Goal: Information Seeking & Learning: Learn about a topic

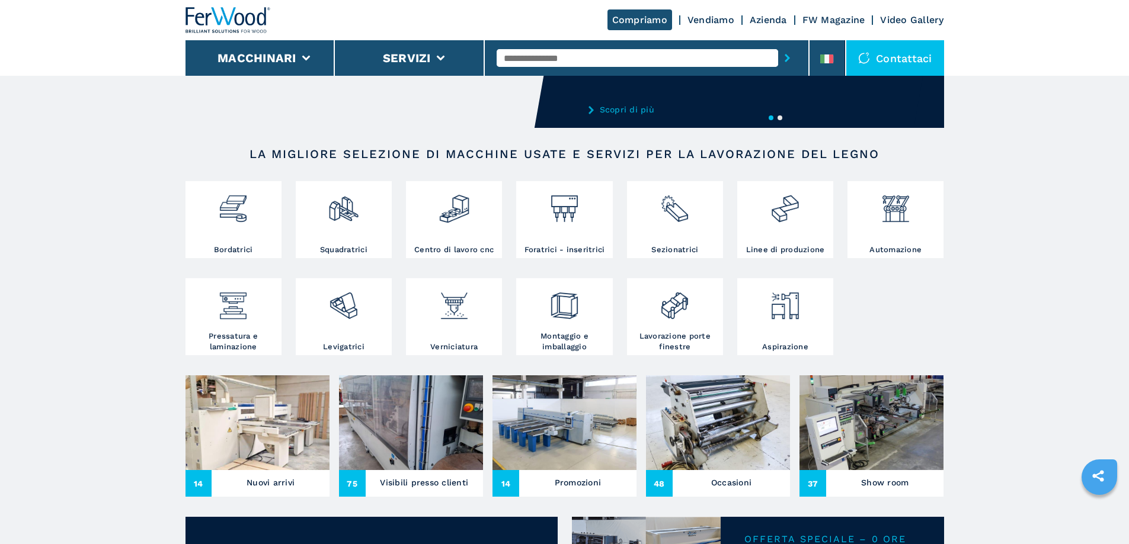
scroll to position [178, 0]
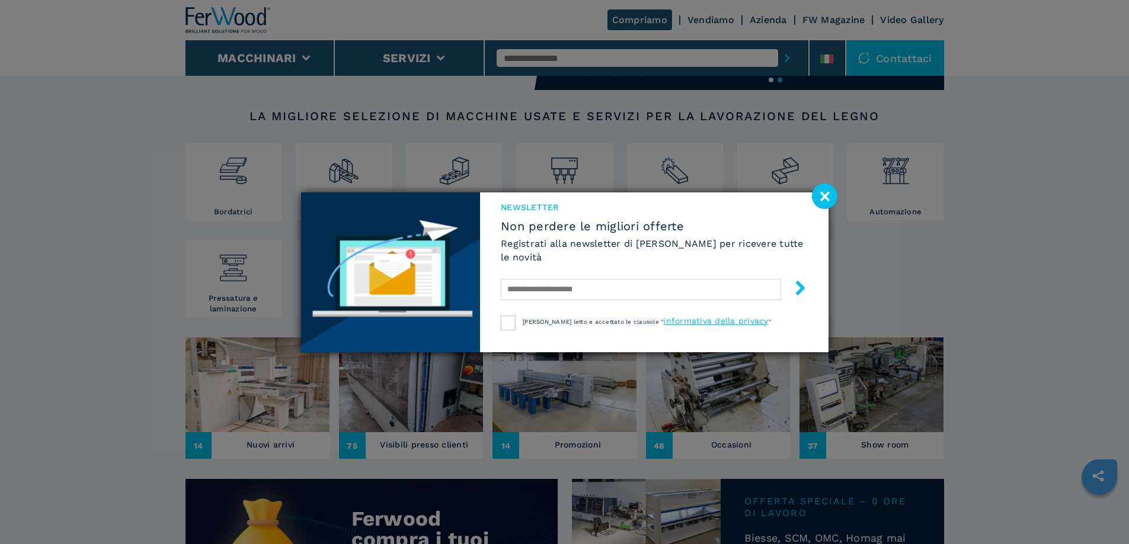
click at [824, 193] on image at bounding box center [824, 196] width 25 height 25
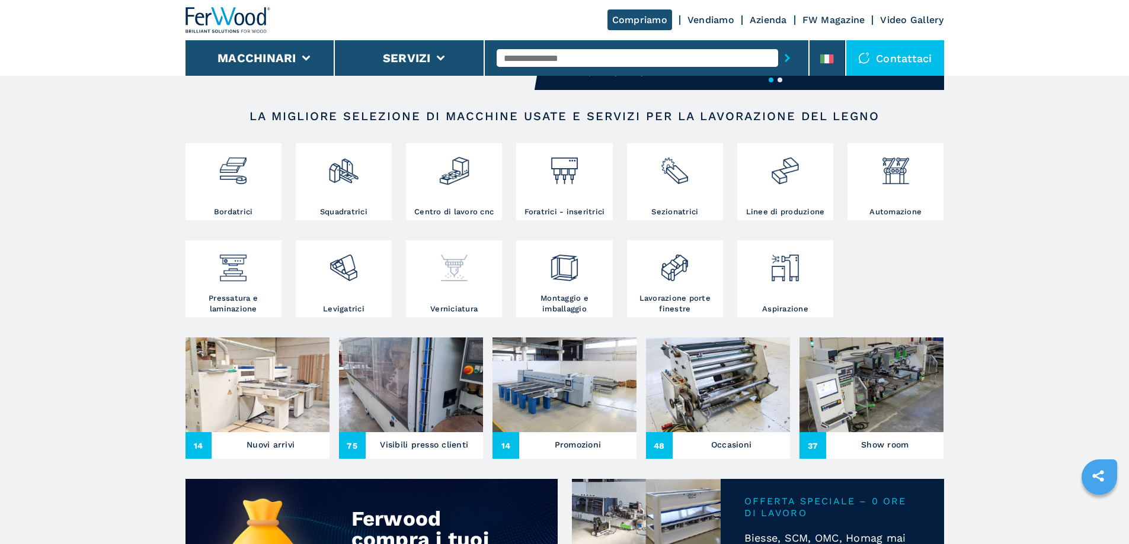
click at [453, 304] on div at bounding box center [454, 274] width 90 height 60
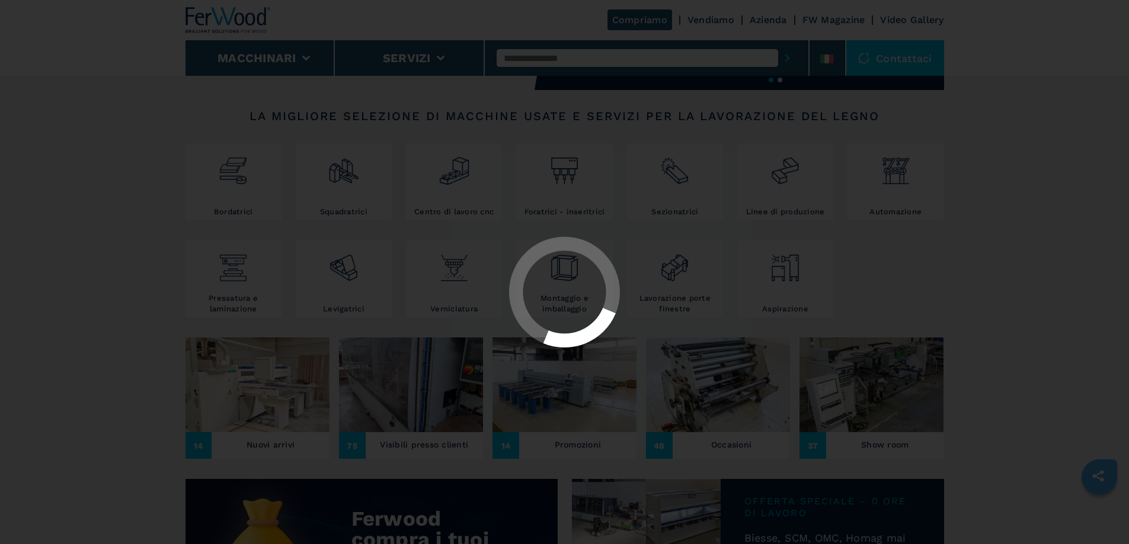
select select "**********"
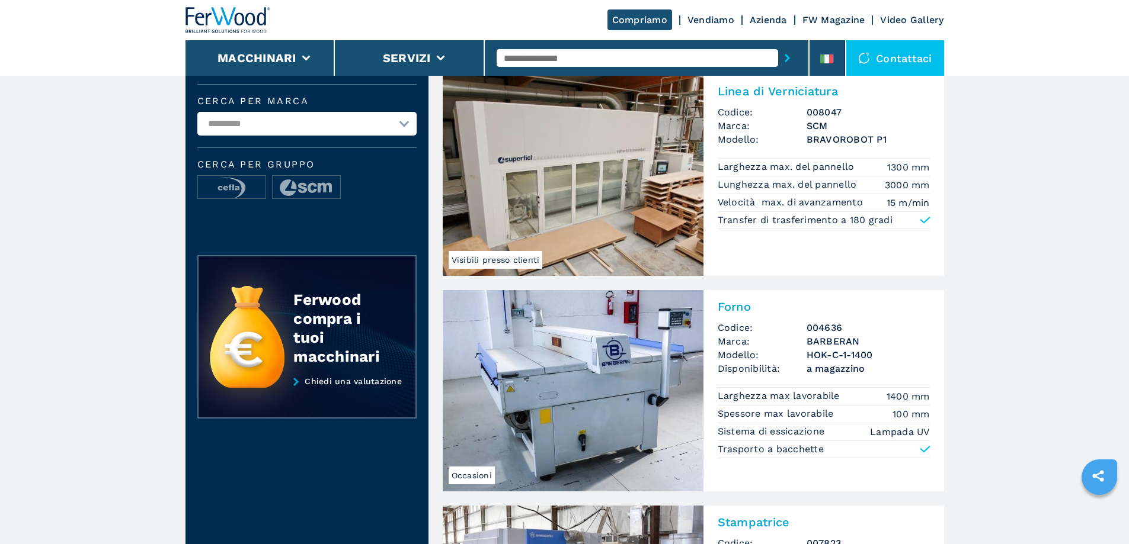
scroll to position [296, 0]
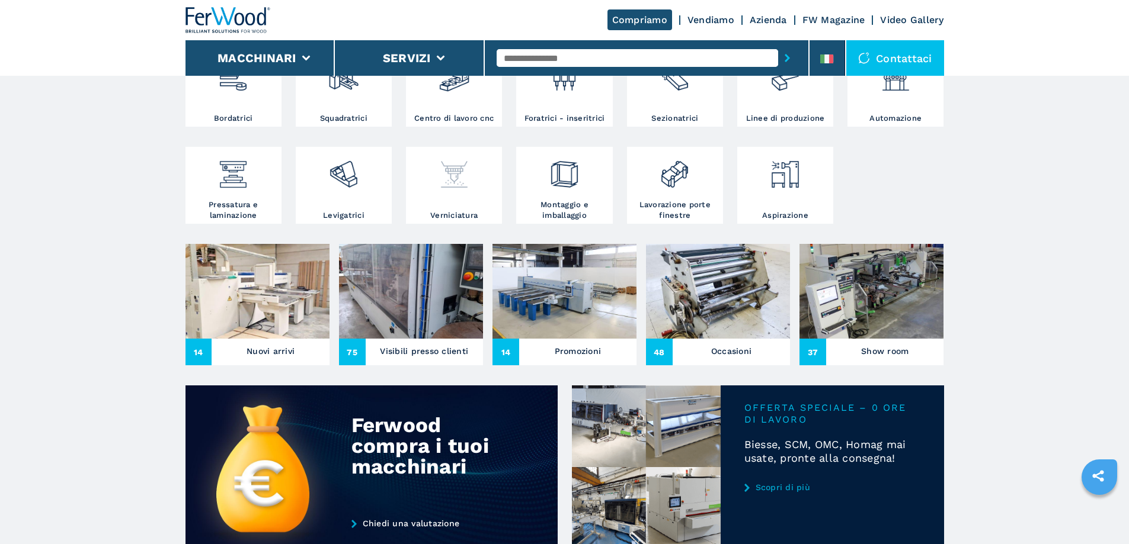
scroll to position [296, 0]
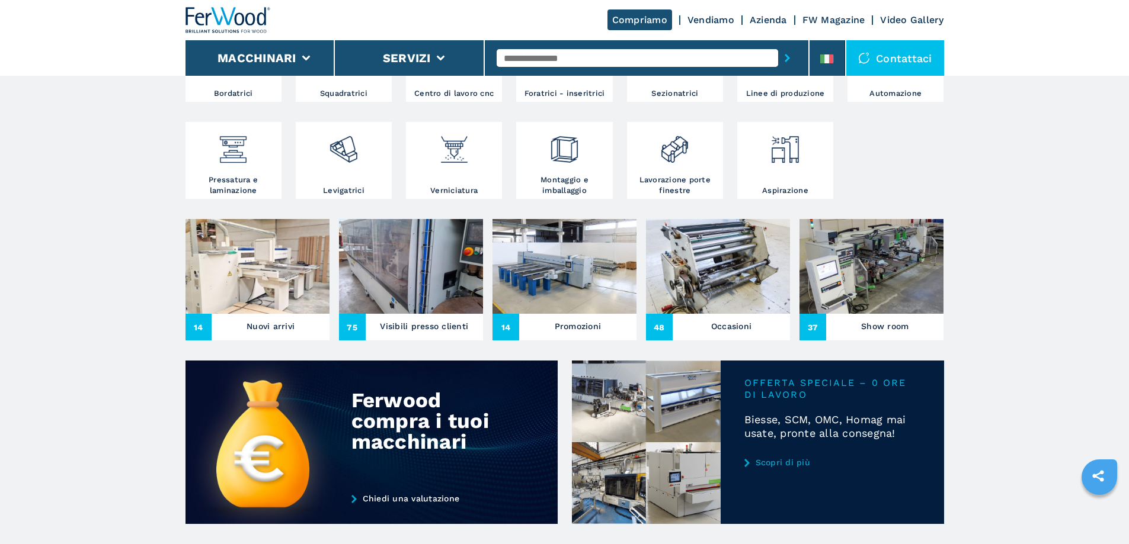
click at [262, 306] on img at bounding box center [257, 266] width 144 height 95
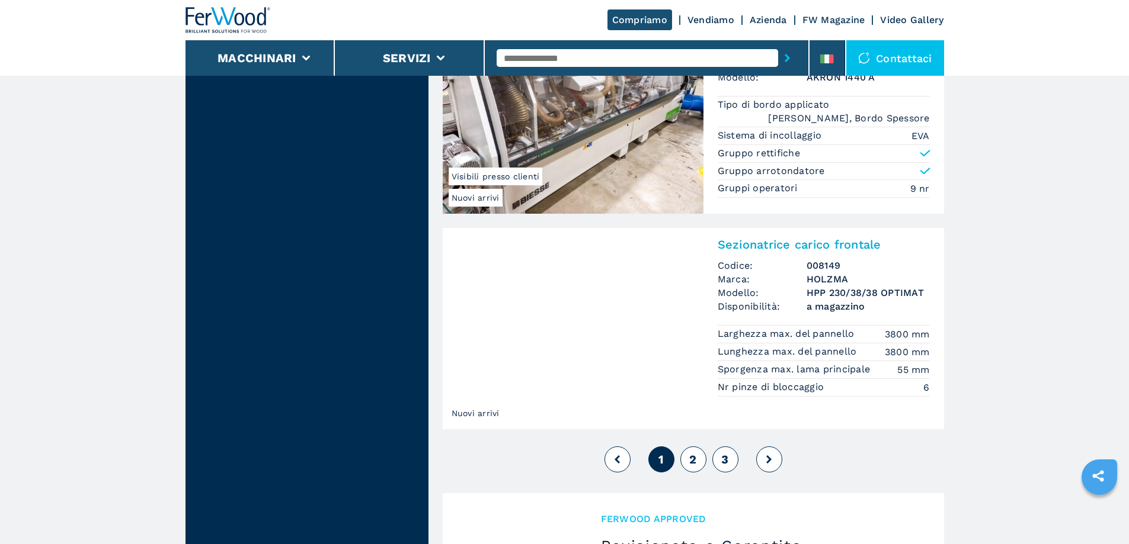
scroll to position [2785, 0]
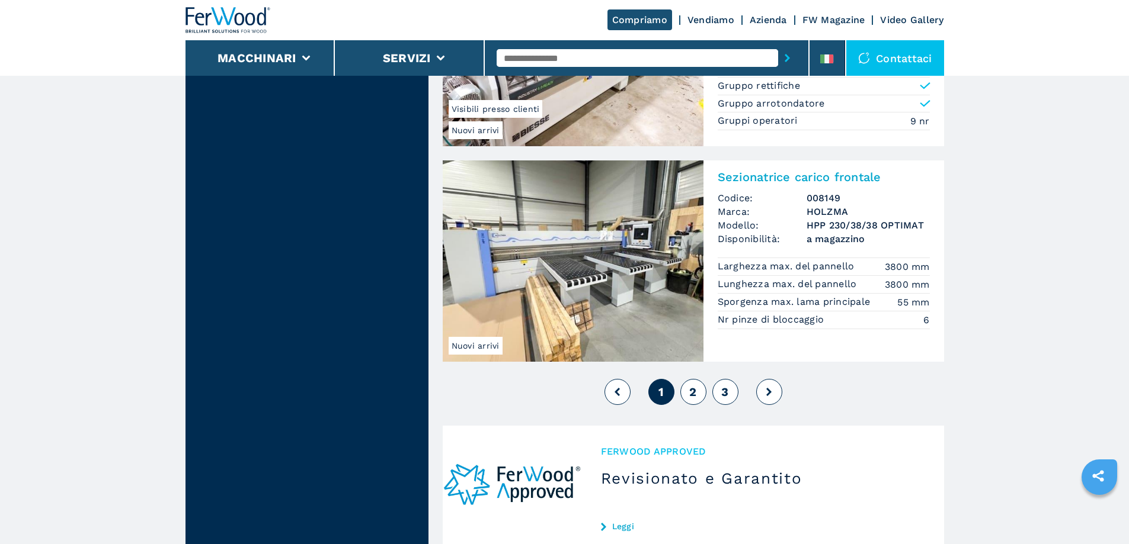
click at [690, 390] on span "2" at bounding box center [692, 392] width 7 height 14
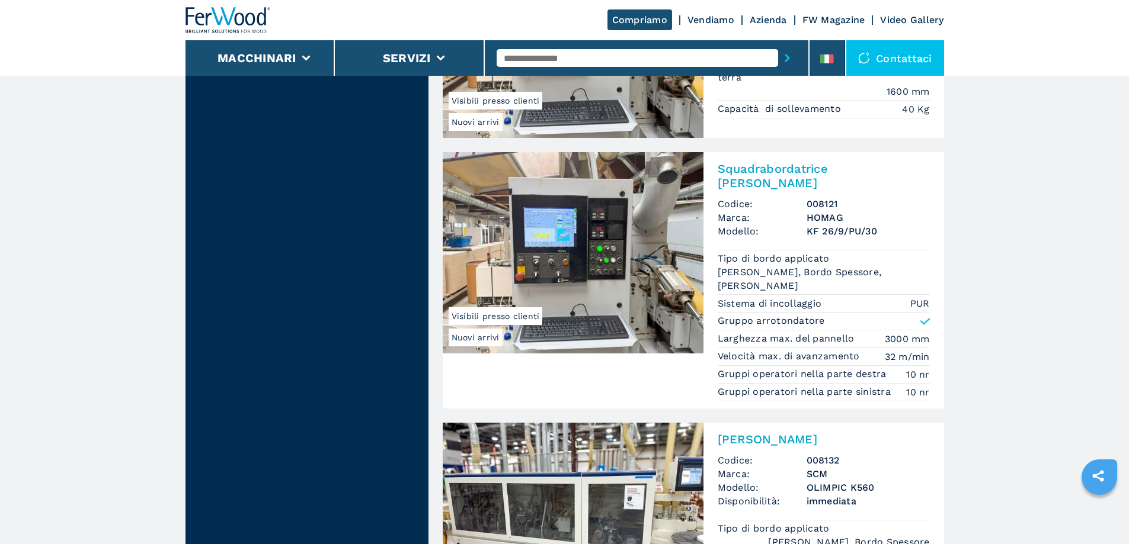
scroll to position [1481, 0]
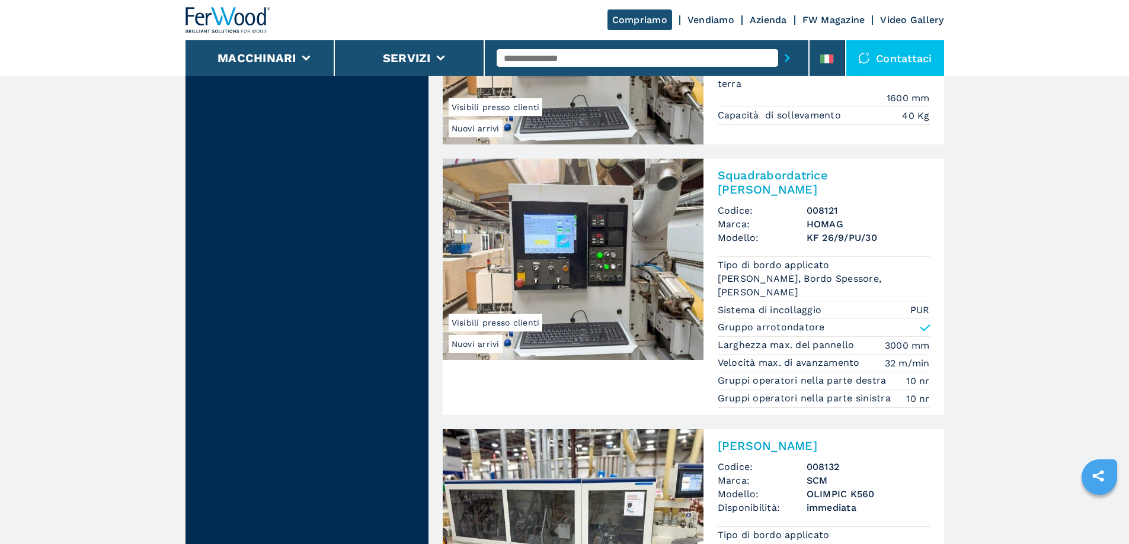
click at [639, 307] on img at bounding box center [573, 259] width 261 height 201
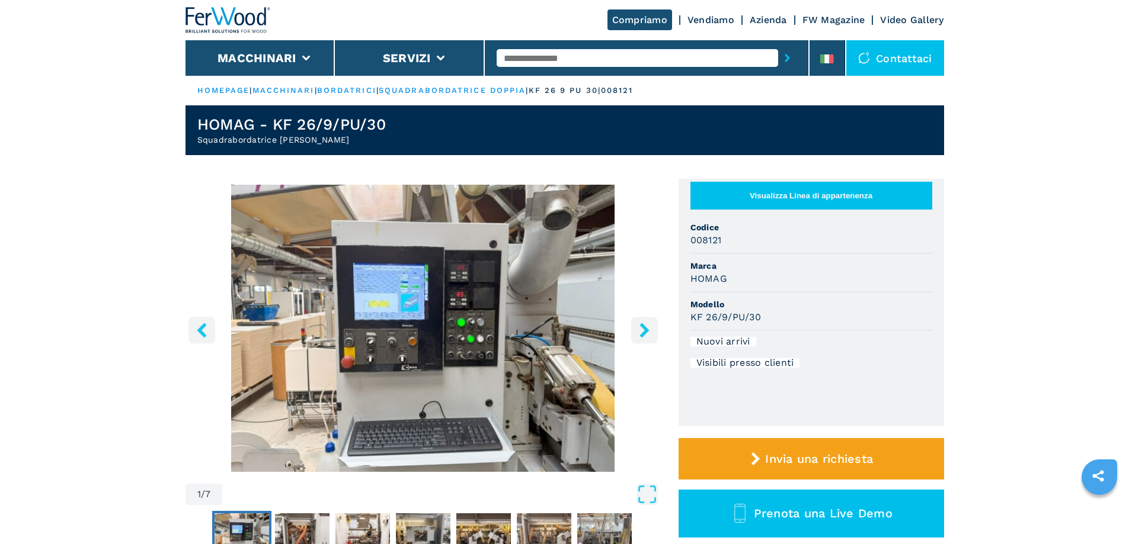
click at [641, 331] on icon "right-button" at bounding box center [644, 330] width 15 height 15
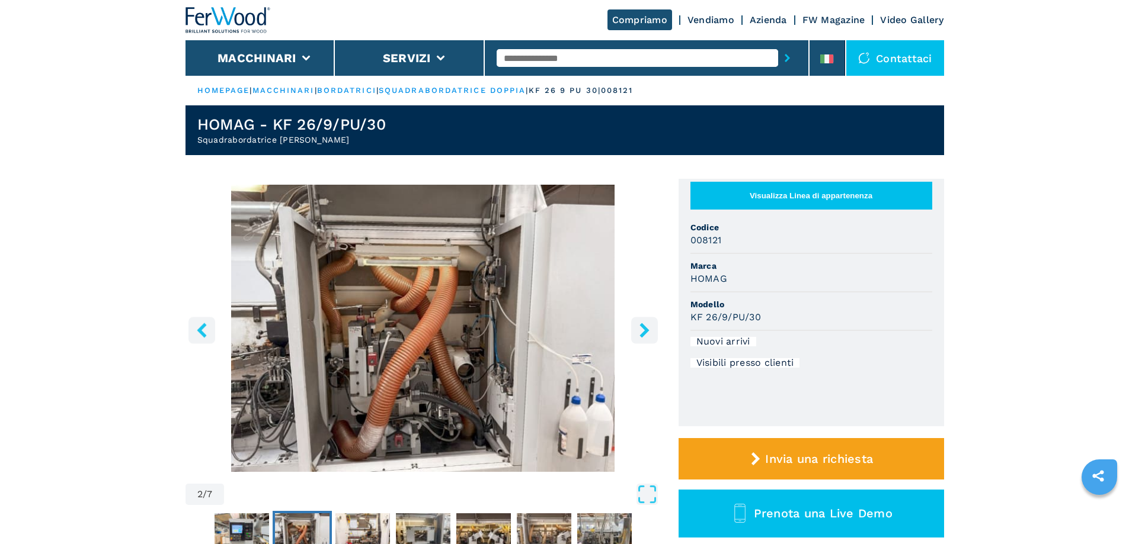
click at [640, 331] on icon "right-button" at bounding box center [644, 330] width 15 height 15
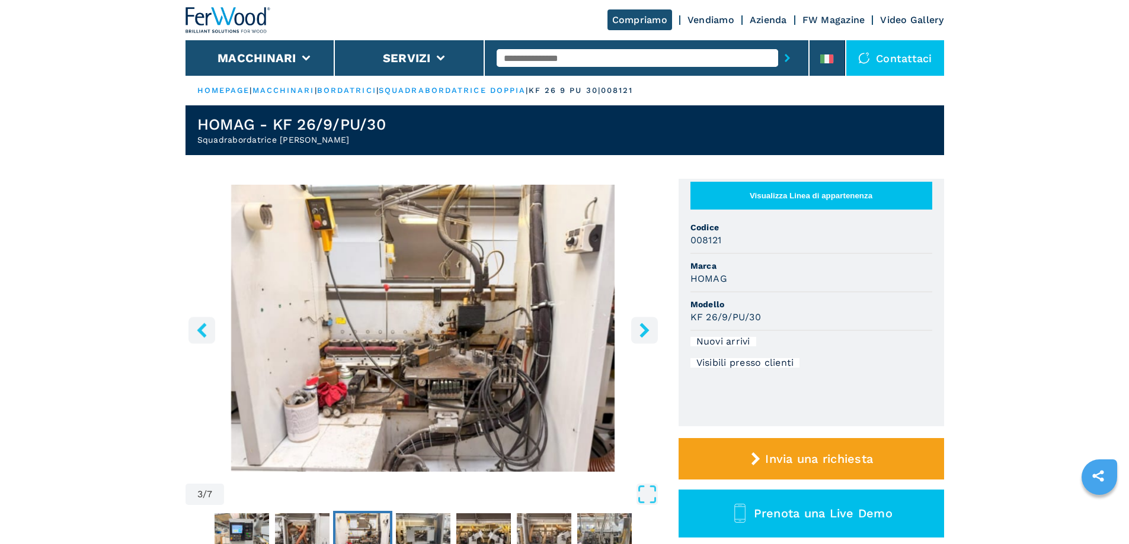
click at [640, 331] on icon "right-button" at bounding box center [644, 330] width 15 height 15
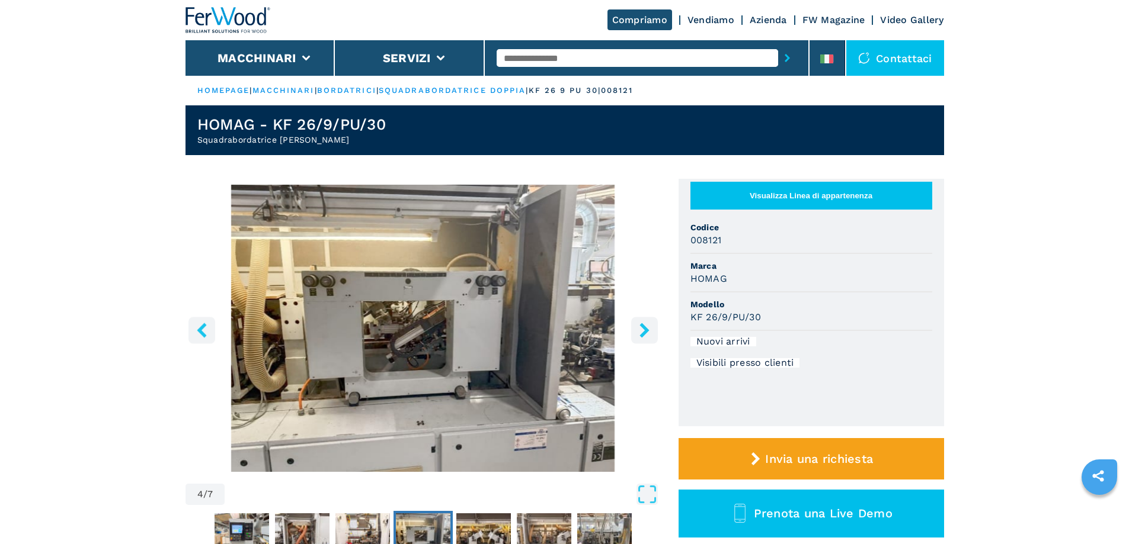
click at [640, 331] on icon "right-button" at bounding box center [644, 330] width 15 height 15
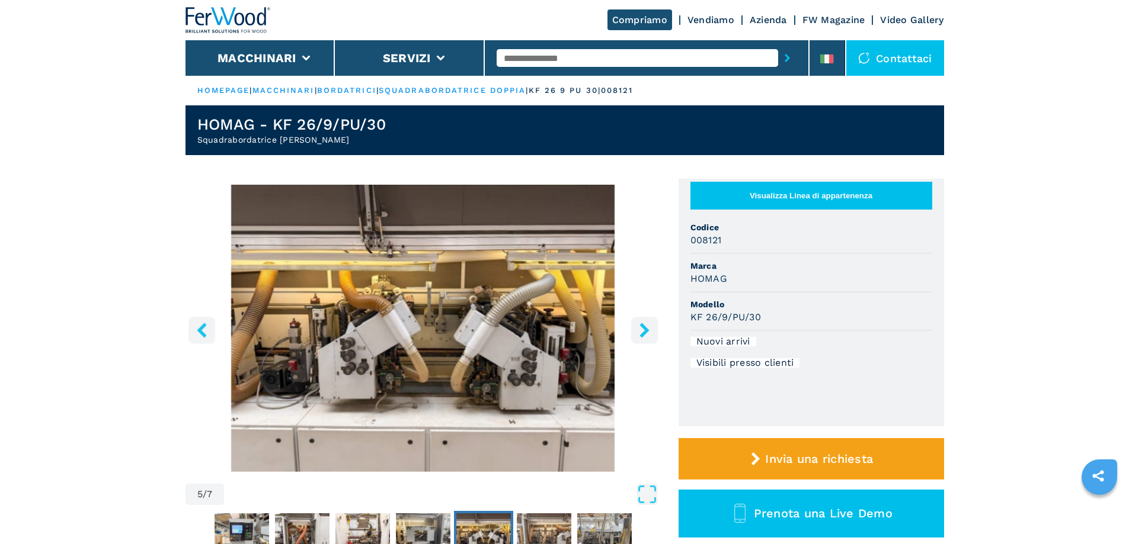
click at [640, 331] on icon "right-button" at bounding box center [644, 330] width 15 height 15
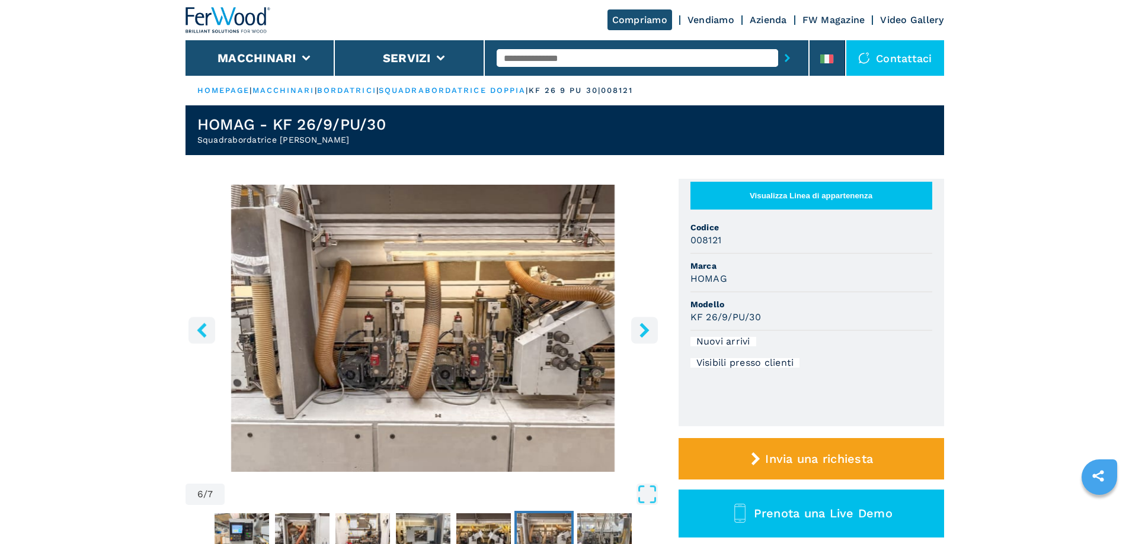
click at [640, 331] on icon "right-button" at bounding box center [644, 330] width 15 height 15
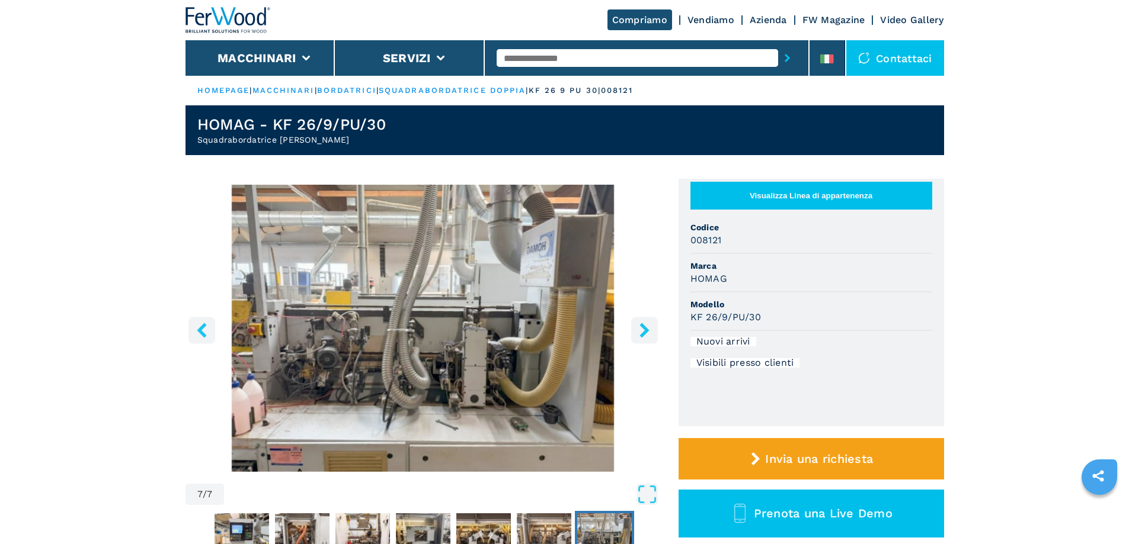
click at [640, 331] on icon "right-button" at bounding box center [644, 330] width 15 height 15
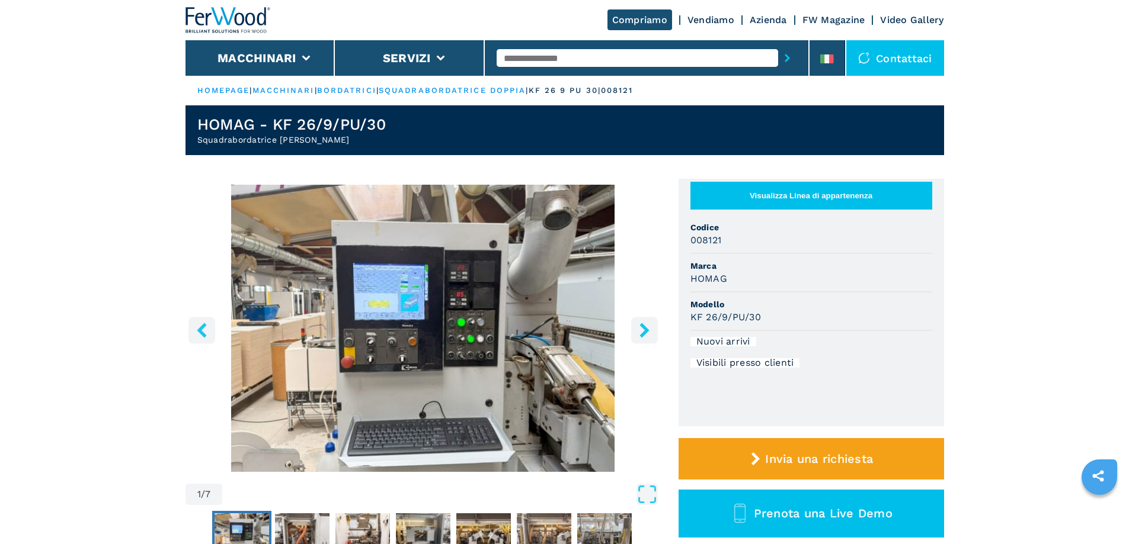
click at [640, 331] on icon "right-button" at bounding box center [644, 330] width 15 height 15
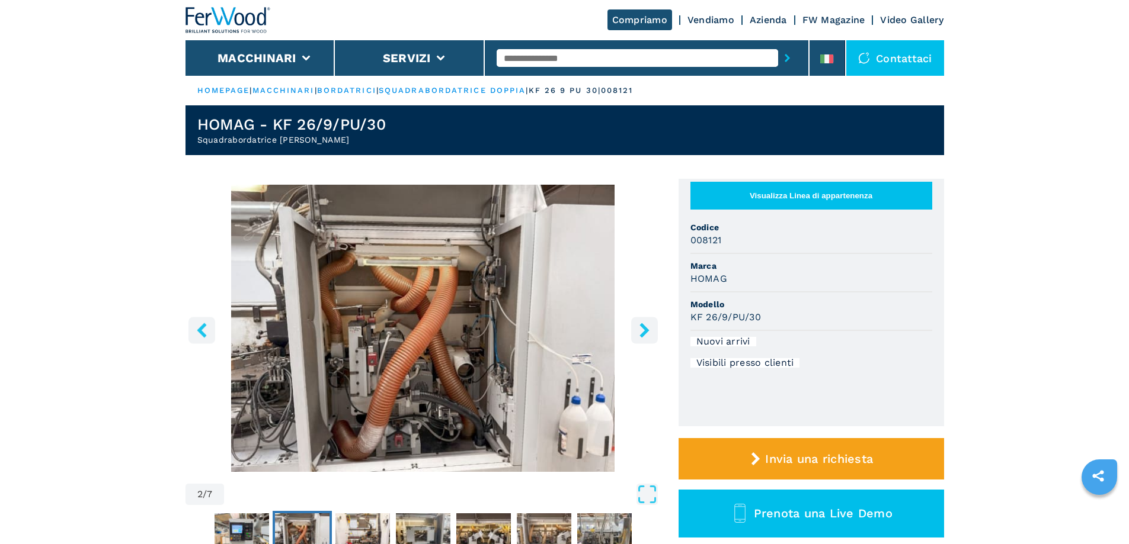
click at [640, 331] on icon "right-button" at bounding box center [644, 330] width 15 height 15
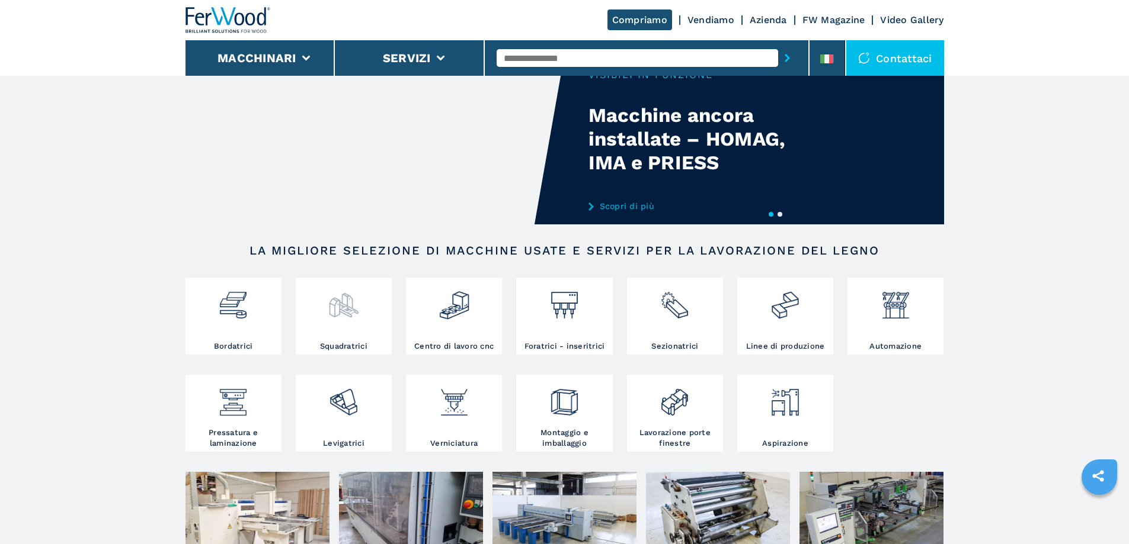
scroll to position [118, 0]
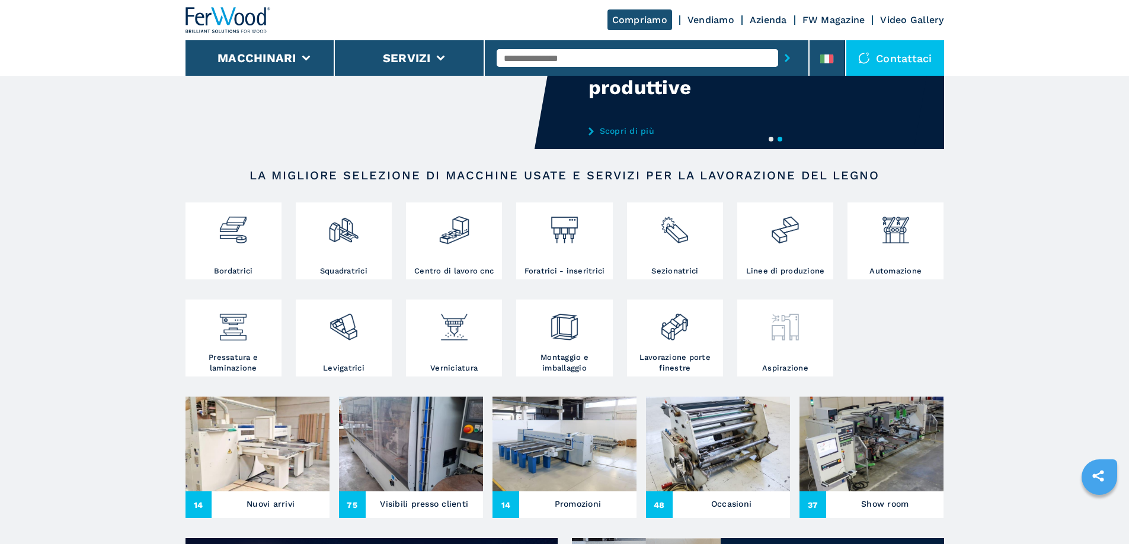
click at [772, 343] on img at bounding box center [784, 323] width 31 height 40
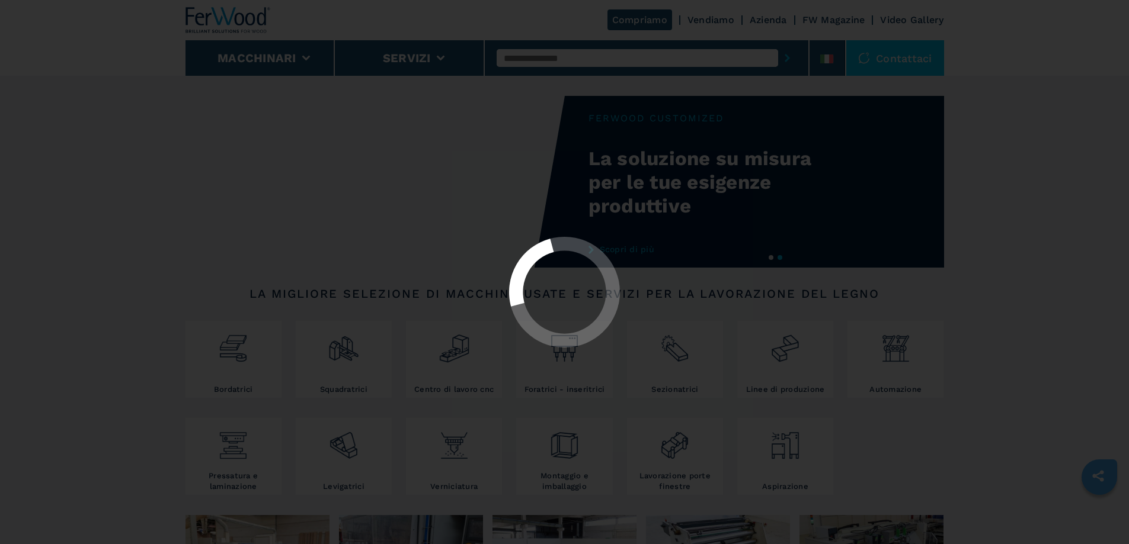
select select "**********"
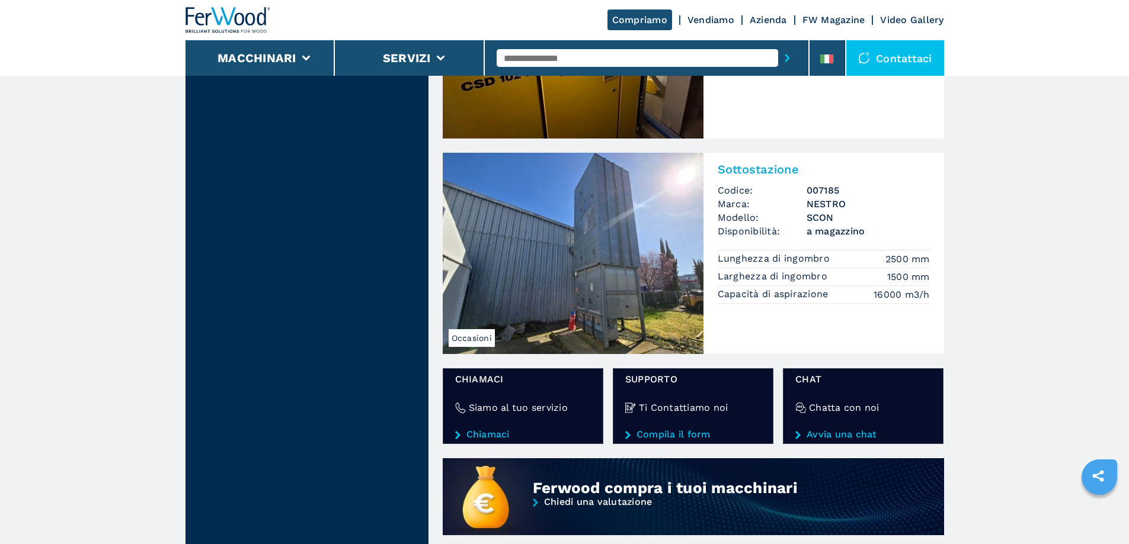
scroll to position [355, 0]
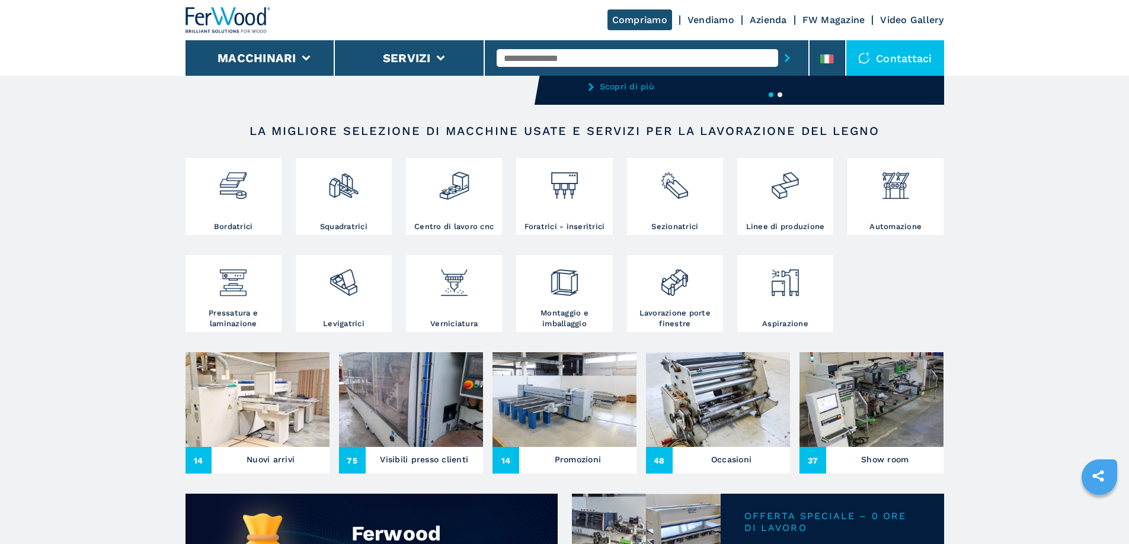
scroll to position [178, 0]
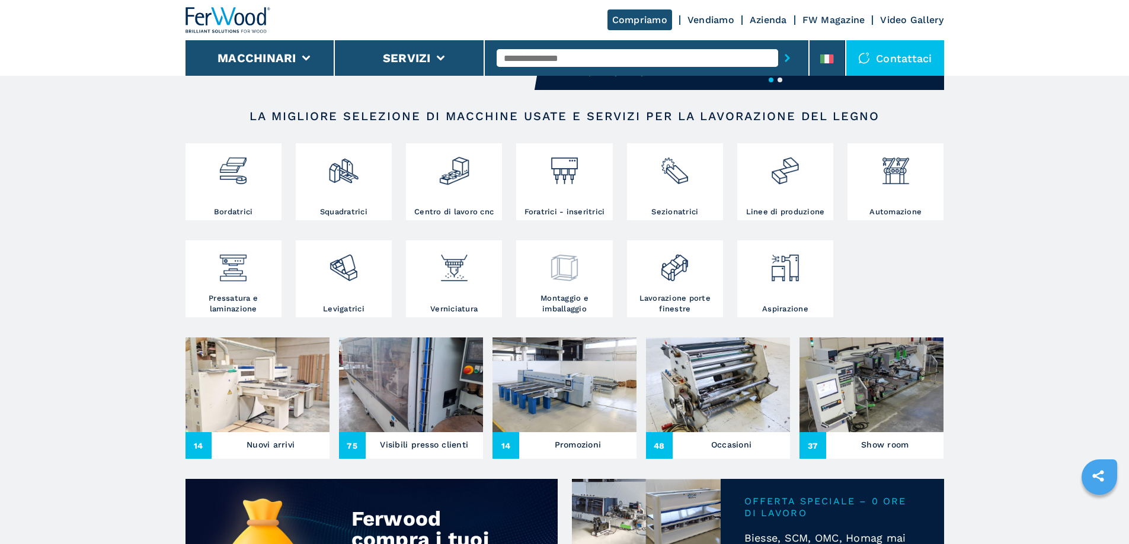
click at [555, 284] on img at bounding box center [564, 264] width 31 height 40
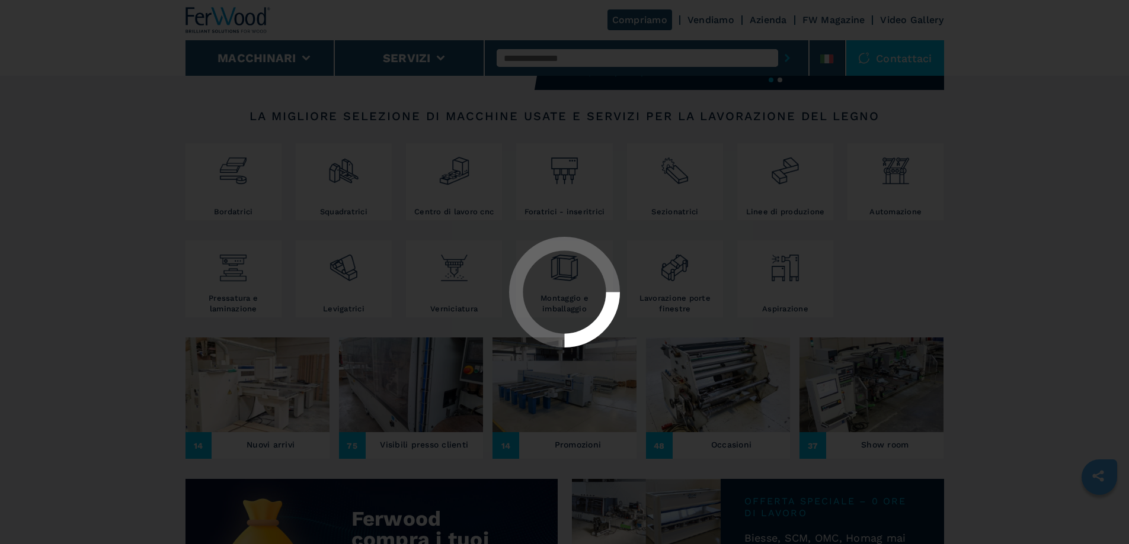
select select "**********"
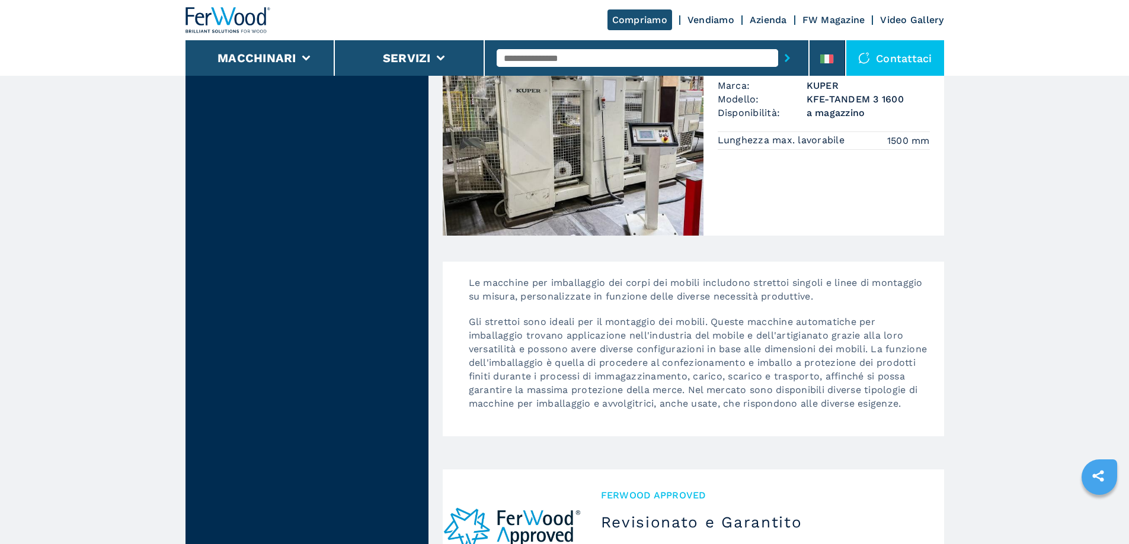
scroll to position [2074, 0]
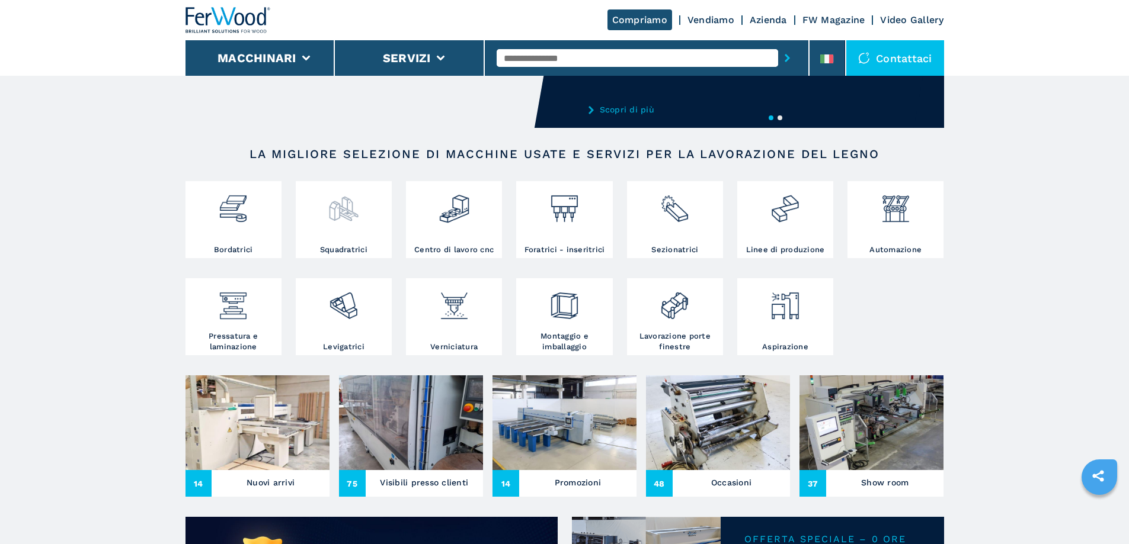
scroll to position [178, 0]
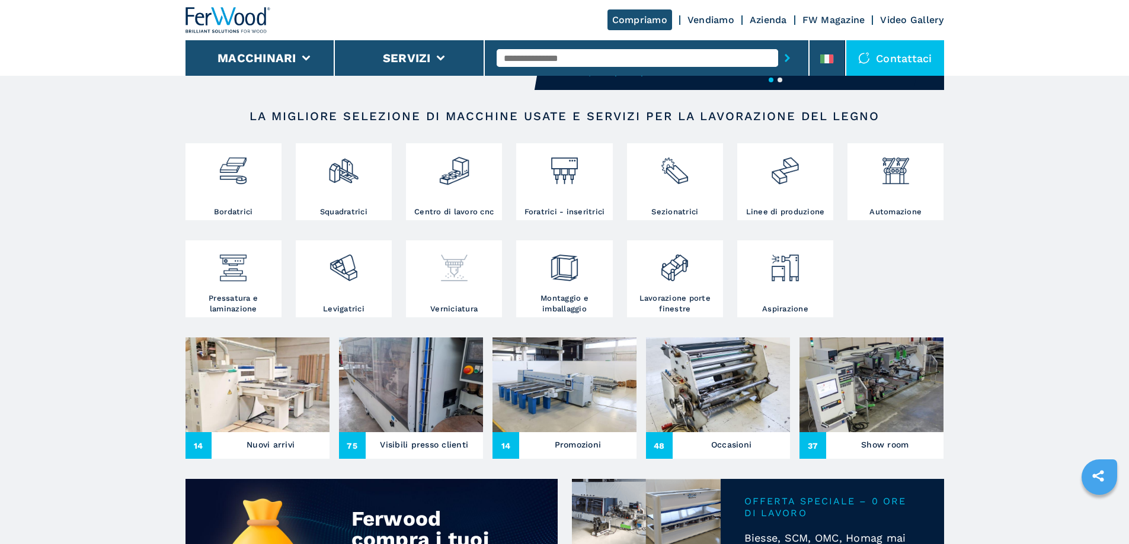
click at [454, 284] on img at bounding box center [453, 264] width 31 height 40
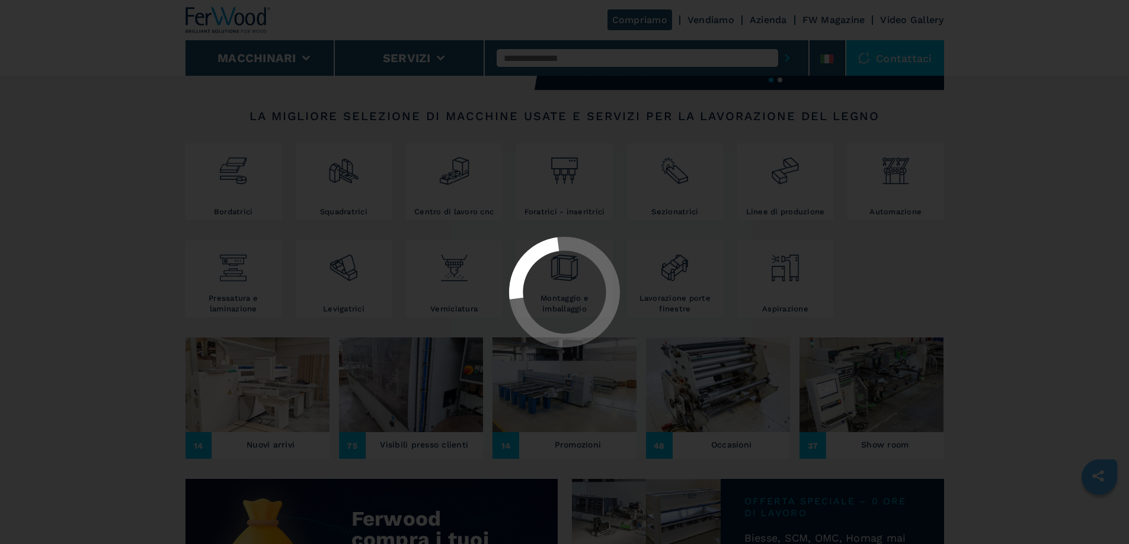
select select "**********"
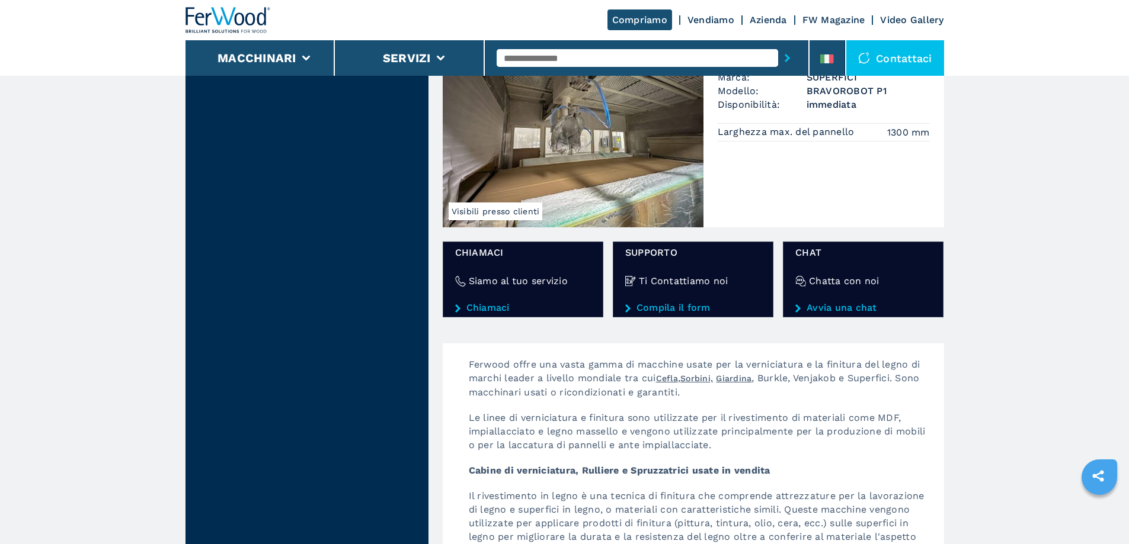
scroll to position [1185, 0]
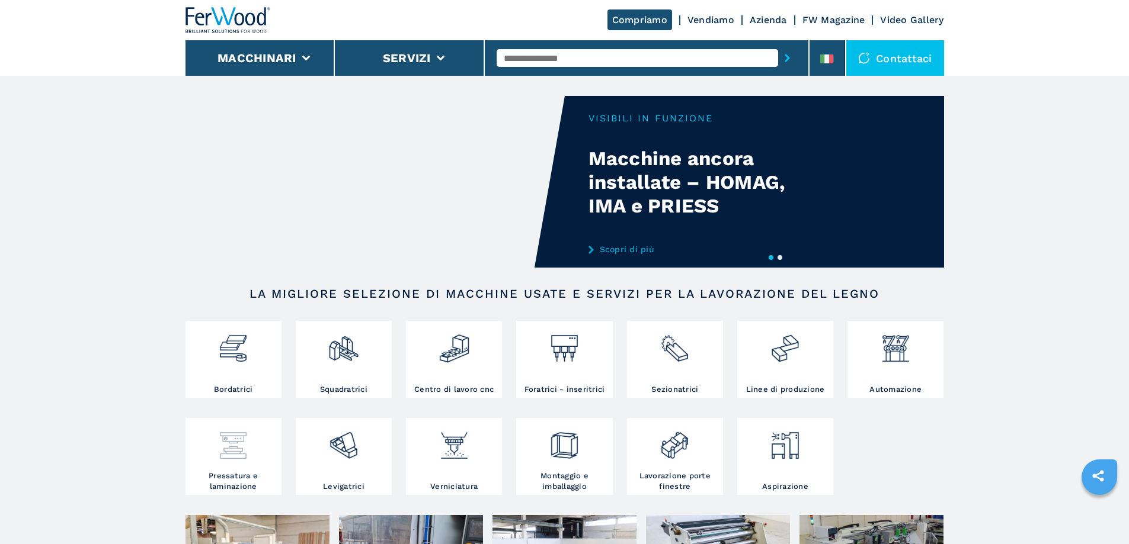
click at [231, 459] on img at bounding box center [232, 441] width 31 height 40
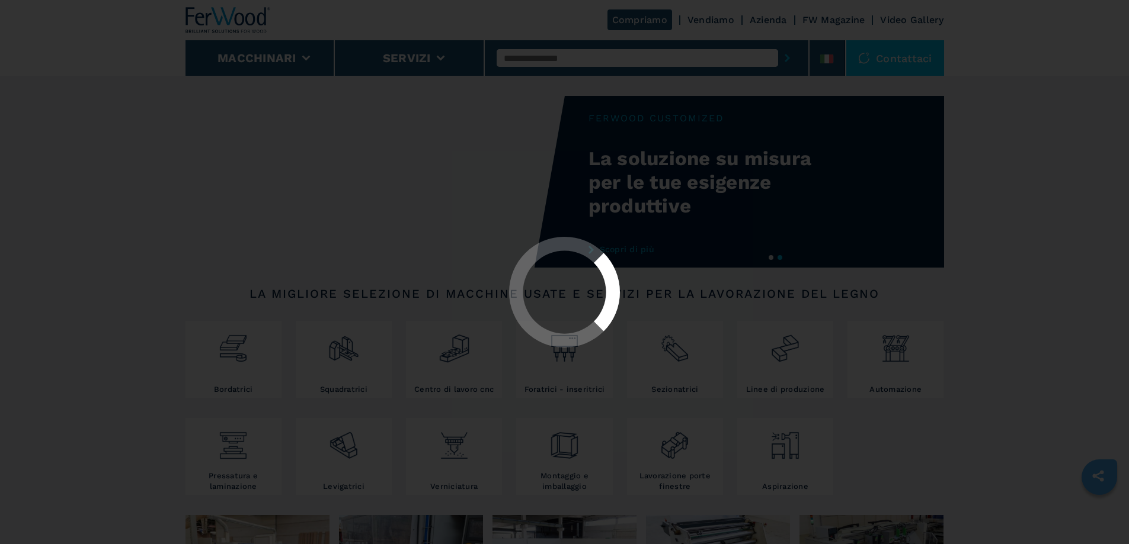
select select "**********"
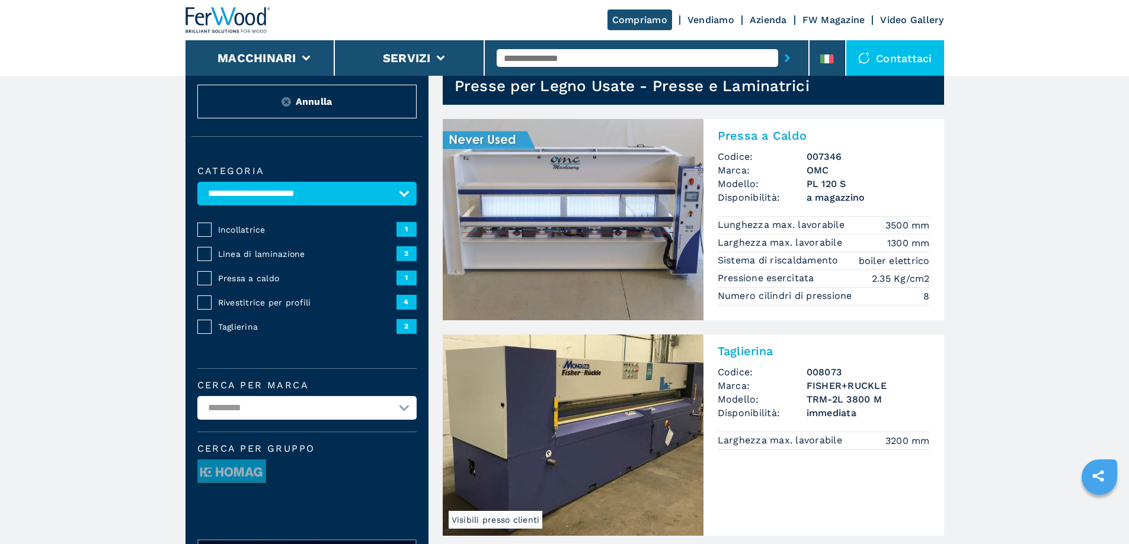
scroll to position [59, 0]
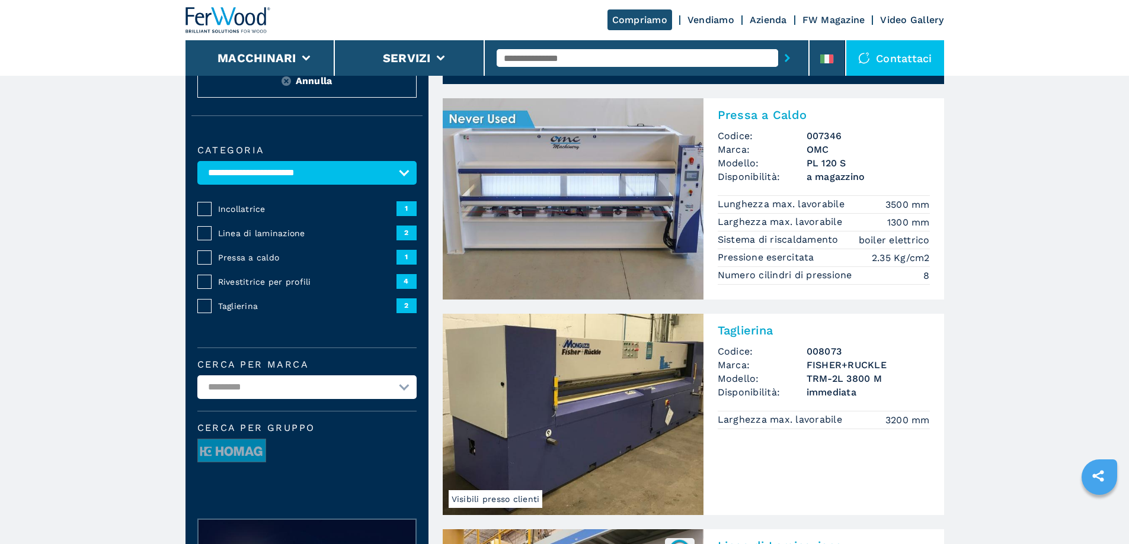
click at [552, 187] on img at bounding box center [573, 198] width 261 height 201
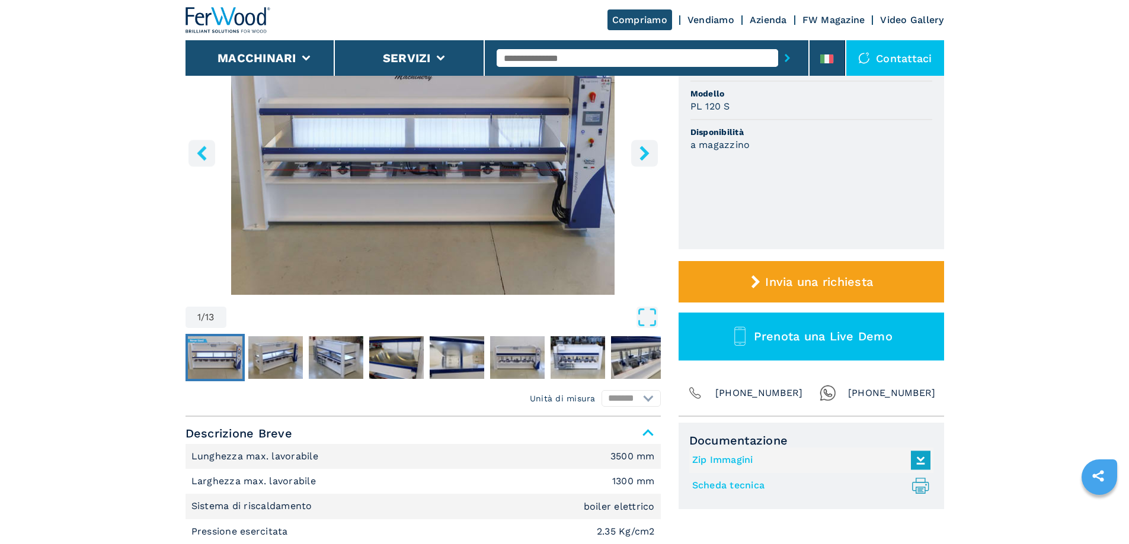
scroll to position [178, 0]
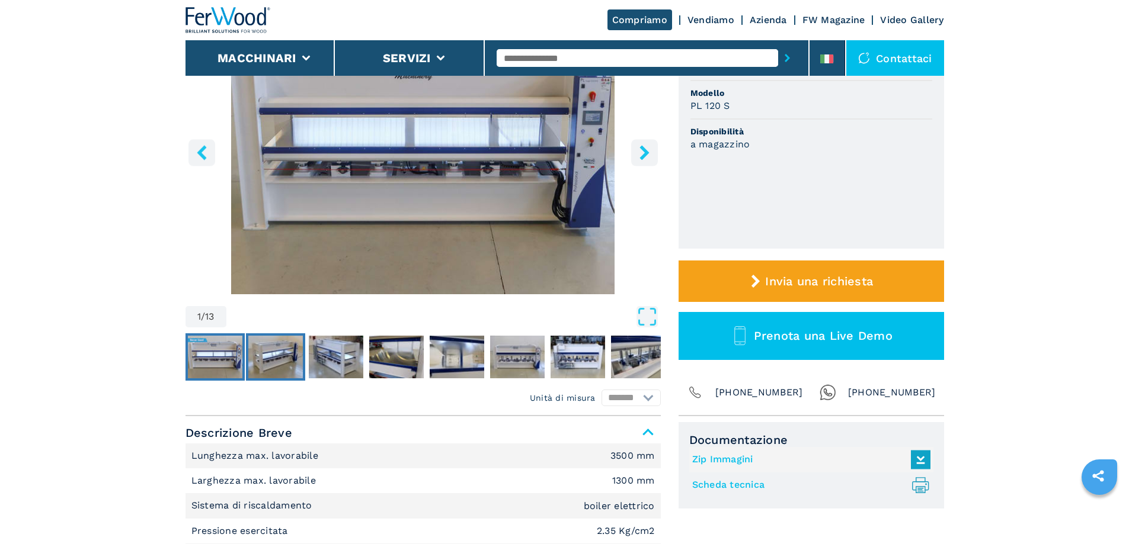
click at [274, 355] on img "Go to Slide 2" at bounding box center [275, 357] width 55 height 43
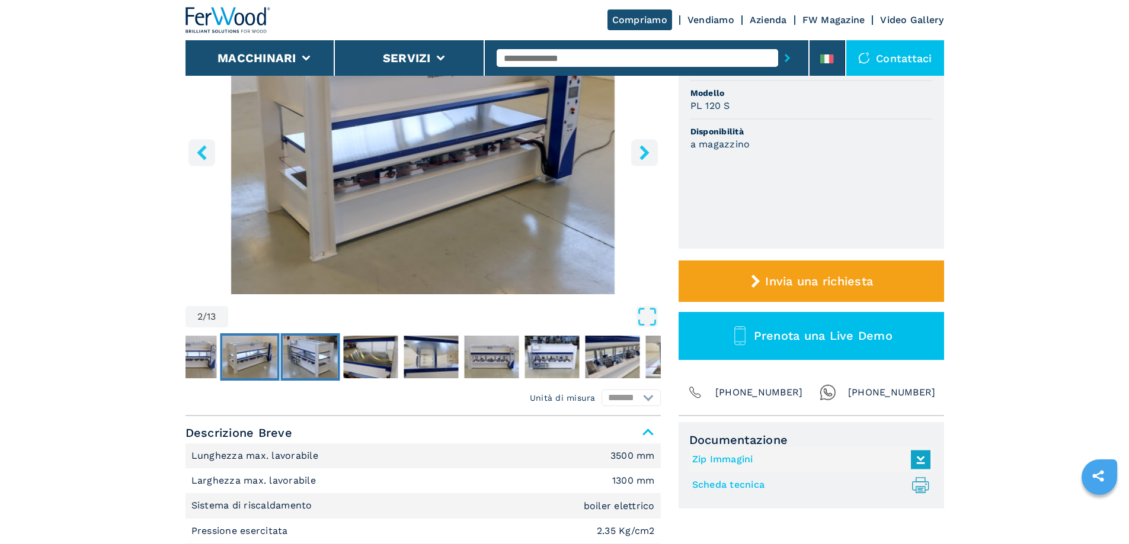
click at [308, 354] on img "Go to Slide 3" at bounding box center [310, 357] width 55 height 43
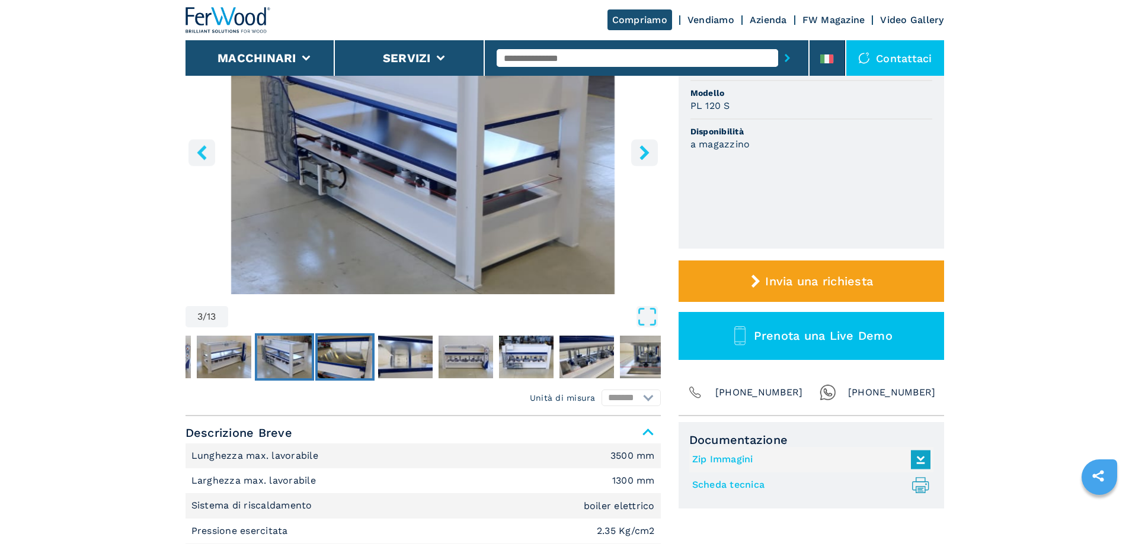
click at [344, 352] on img "Go to Slide 4" at bounding box center [345, 357] width 55 height 43
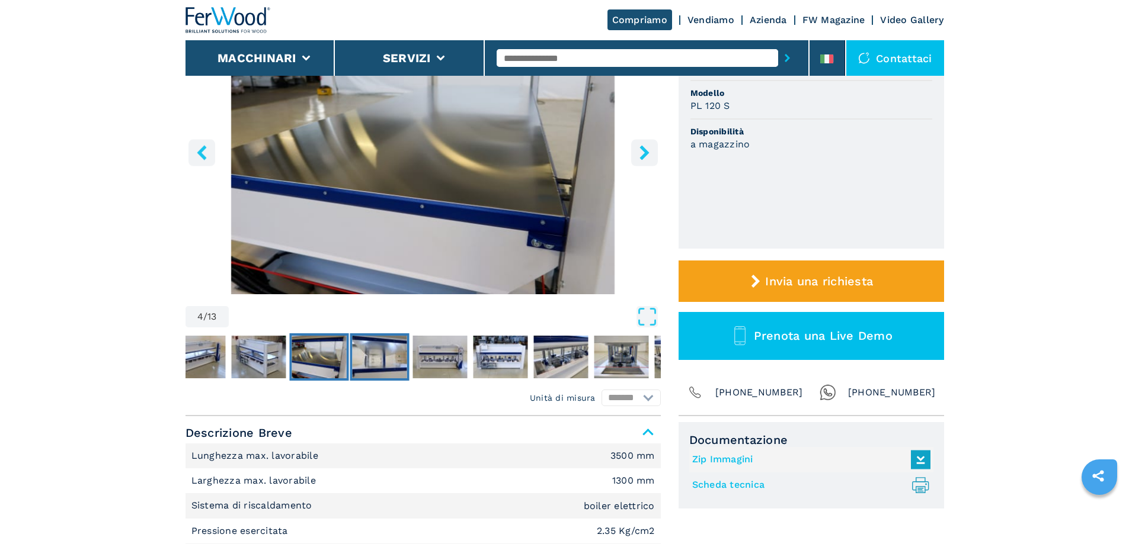
click at [379, 351] on img "Go to Slide 5" at bounding box center [379, 357] width 55 height 43
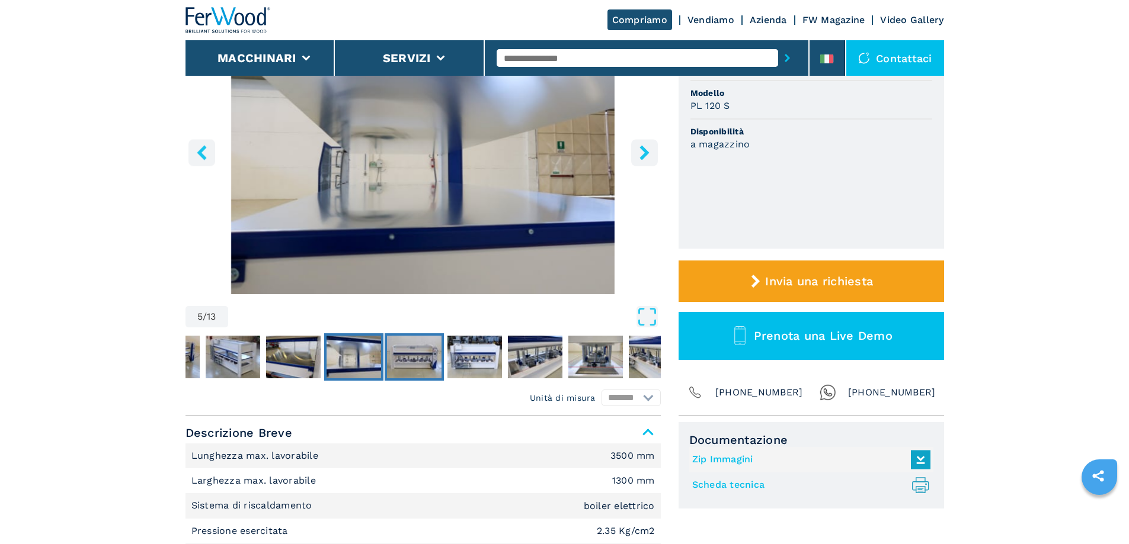
click at [417, 351] on img "Go to Slide 6" at bounding box center [414, 357] width 55 height 43
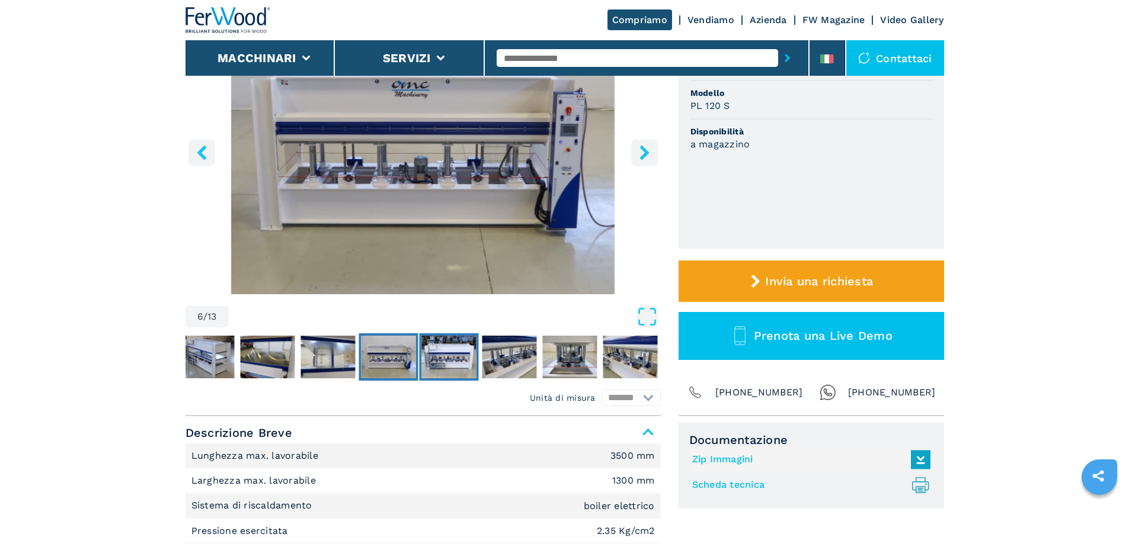
click at [456, 351] on img "Go to Slide 7" at bounding box center [448, 357] width 55 height 43
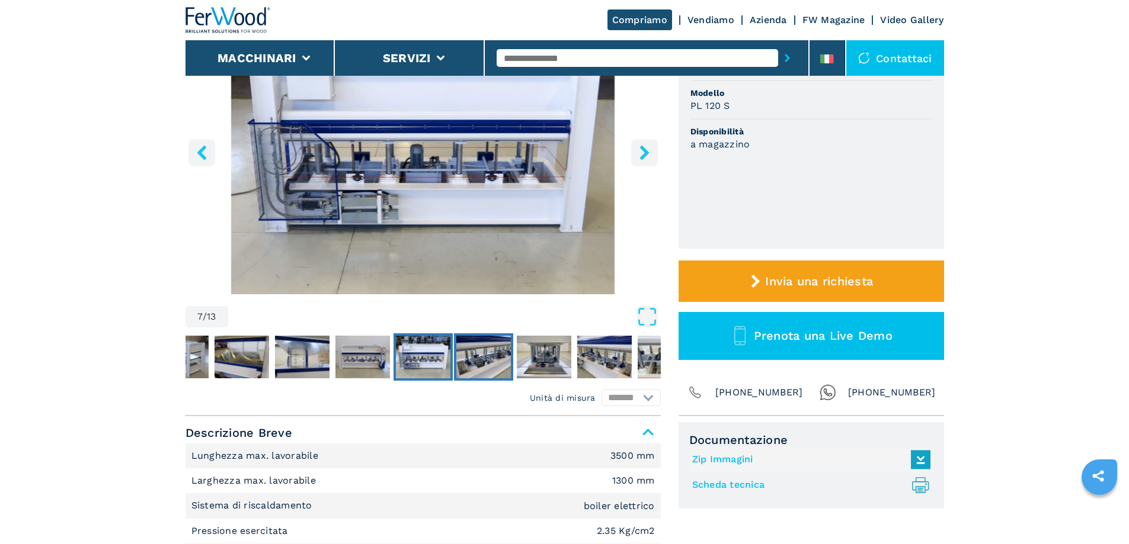
click at [486, 350] on img "Go to Slide 8" at bounding box center [483, 357] width 55 height 43
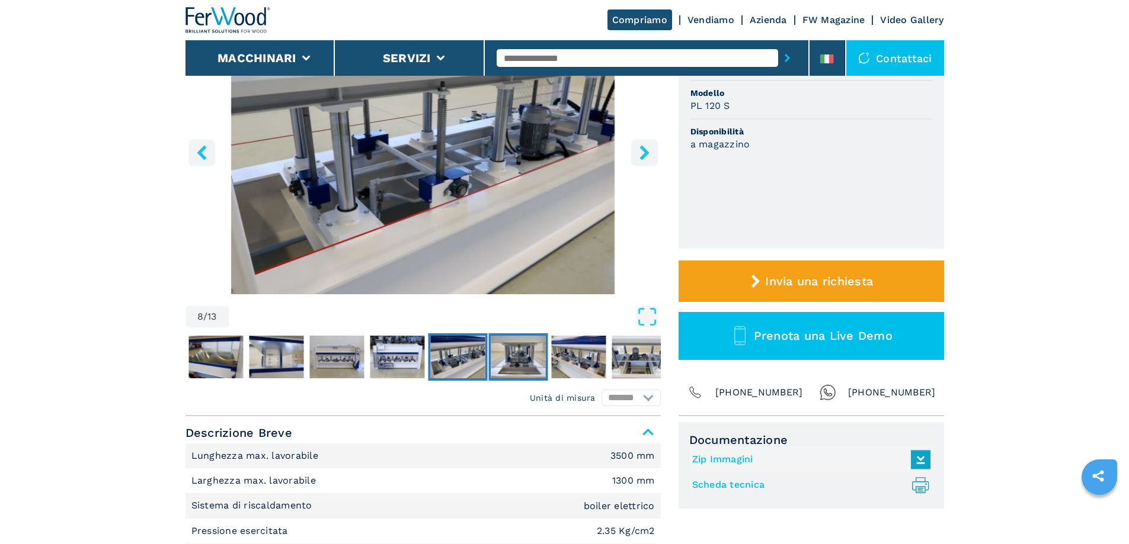
click at [512, 350] on img "Go to Slide 9" at bounding box center [518, 357] width 55 height 43
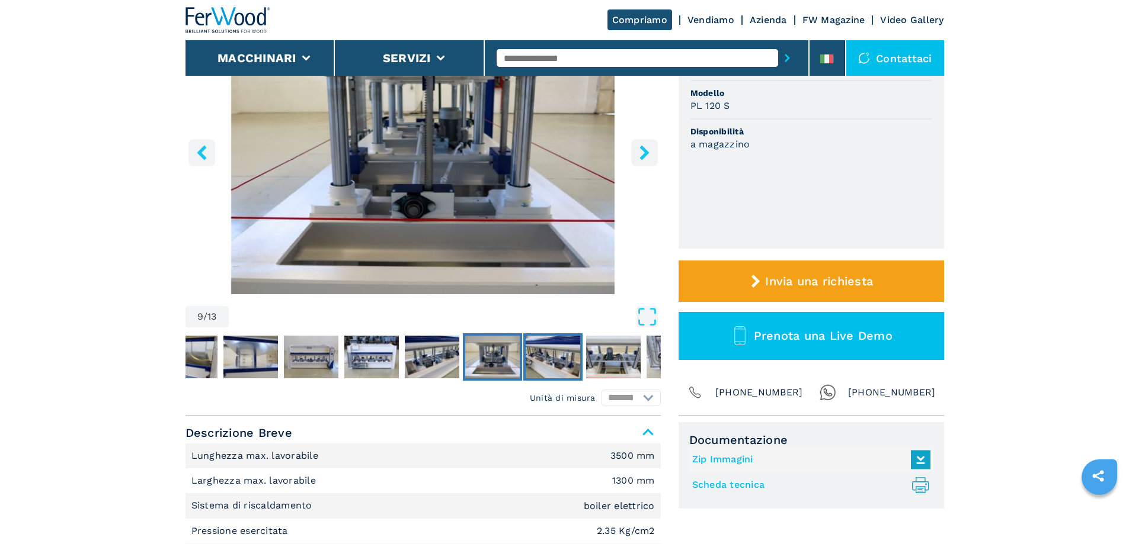
click at [550, 350] on img "Go to Slide 10" at bounding box center [553, 357] width 55 height 43
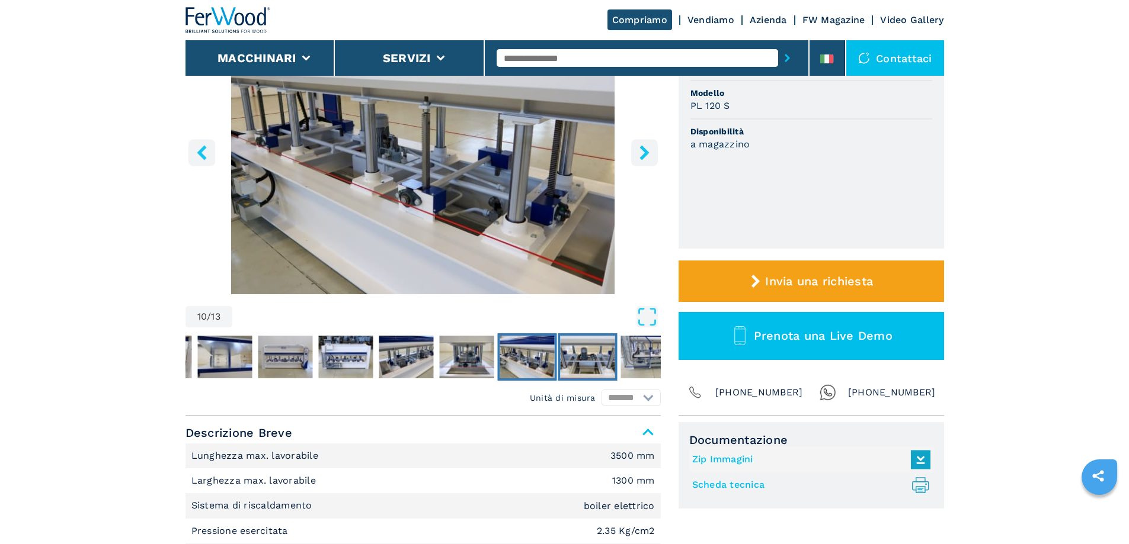
click at [589, 350] on img "Go to Slide 11" at bounding box center [587, 357] width 55 height 43
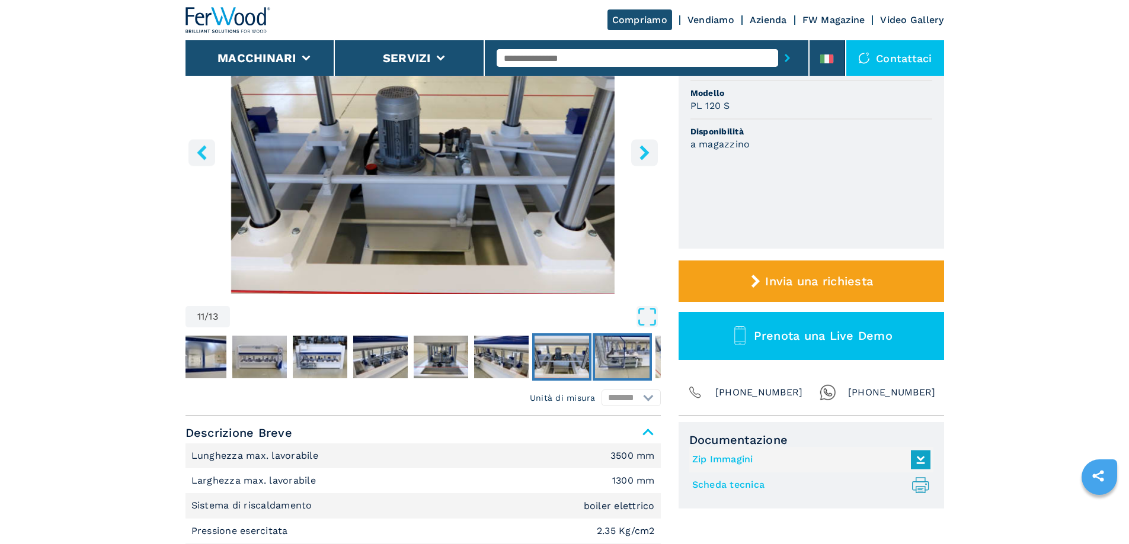
click at [624, 351] on img "Go to Slide 12" at bounding box center [622, 357] width 55 height 43
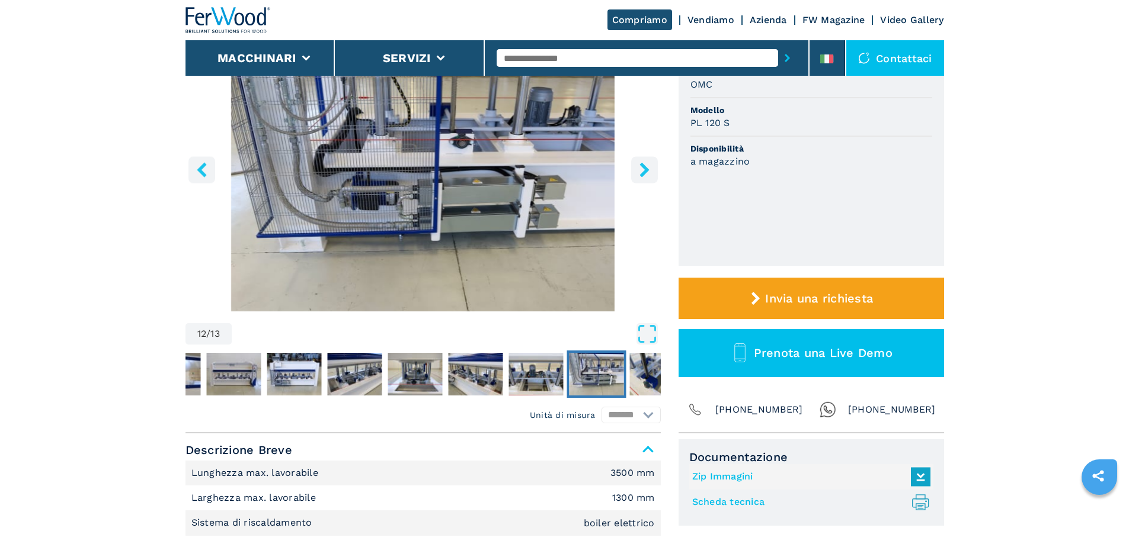
scroll to position [118, 0]
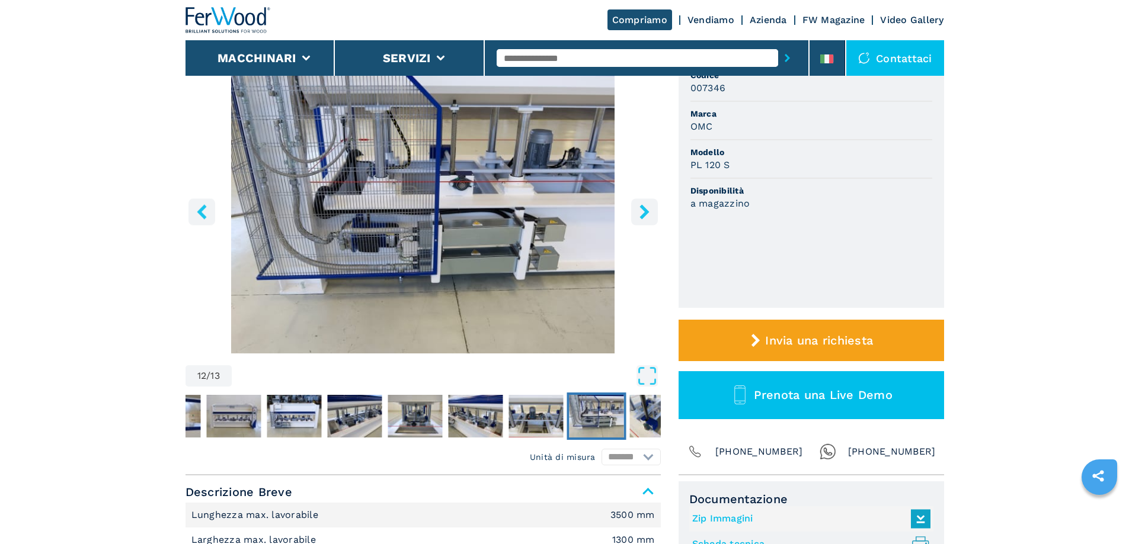
click at [645, 211] on icon "right-button" at bounding box center [643, 211] width 9 height 15
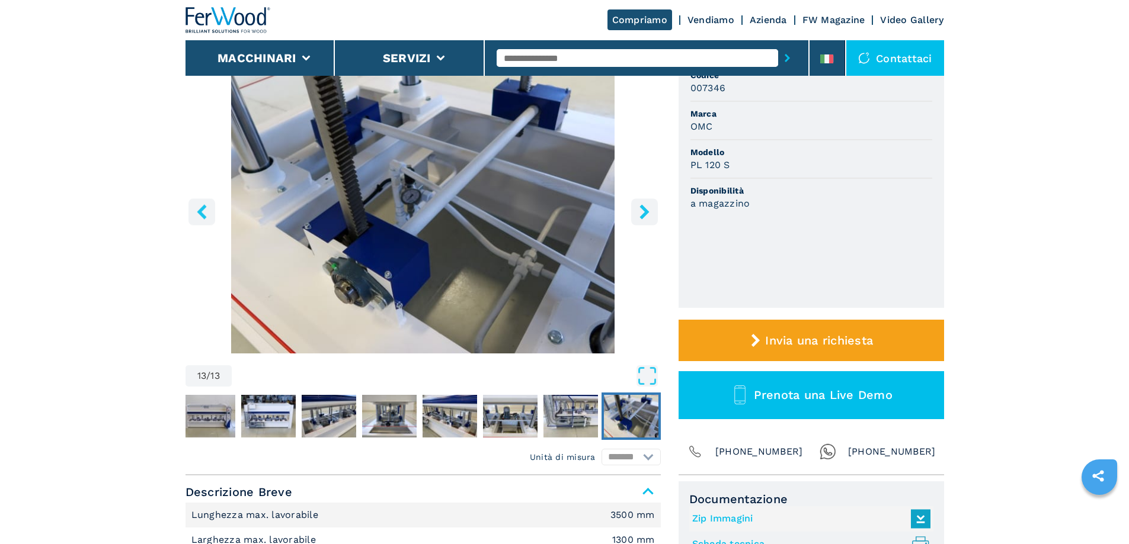
click at [645, 211] on icon "right-button" at bounding box center [643, 211] width 9 height 15
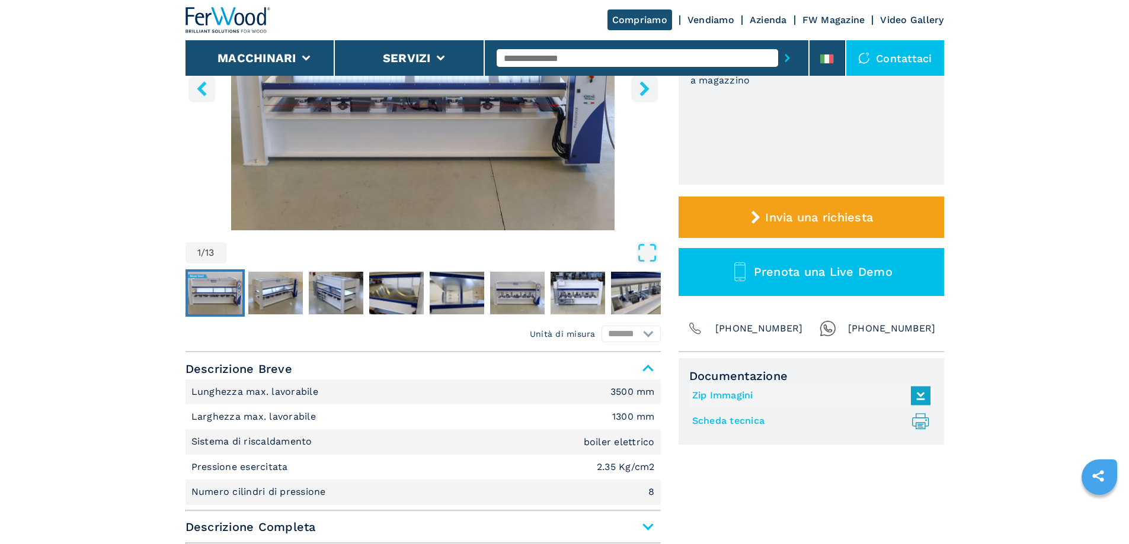
scroll to position [415, 0]
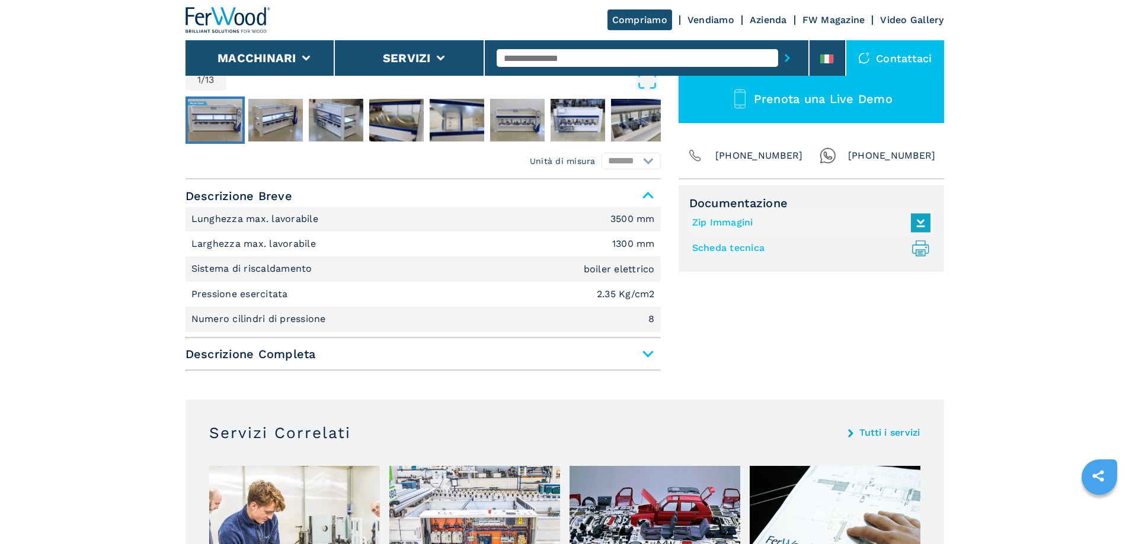
click at [643, 351] on span "Descrizione Completa" at bounding box center [422, 354] width 475 height 21
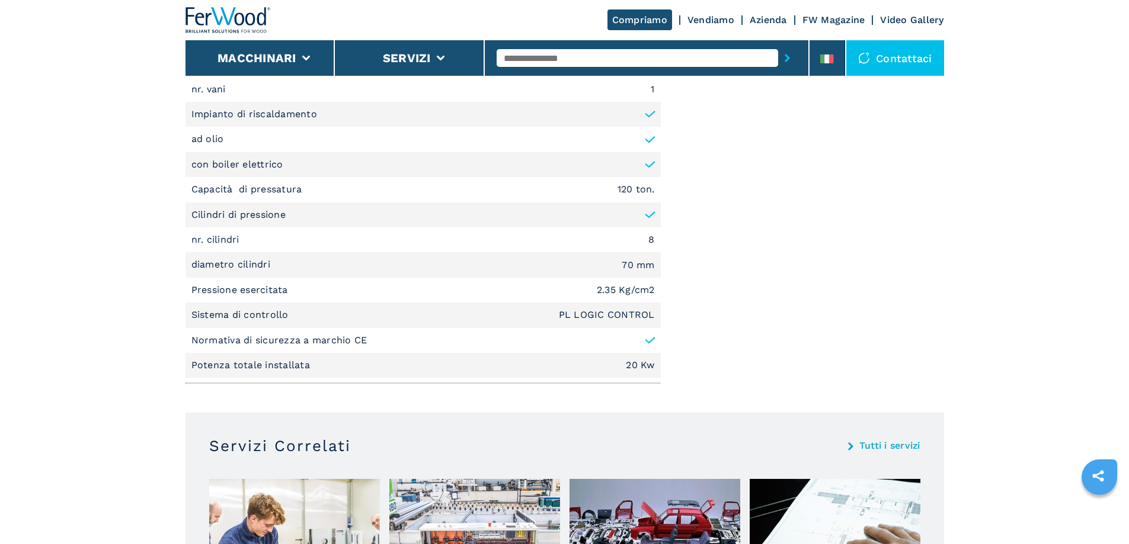
scroll to position [829, 0]
drag, startPoint x: 711, startPoint y: 376, endPoint x: 709, endPoint y: 252, distance: 124.4
click at [709, 252] on div "Documentazione Zip Immagini Scheda tecnica .prefix__st0{stroke-linecap:round;st…" at bounding box center [810, 80] width 265 height 618
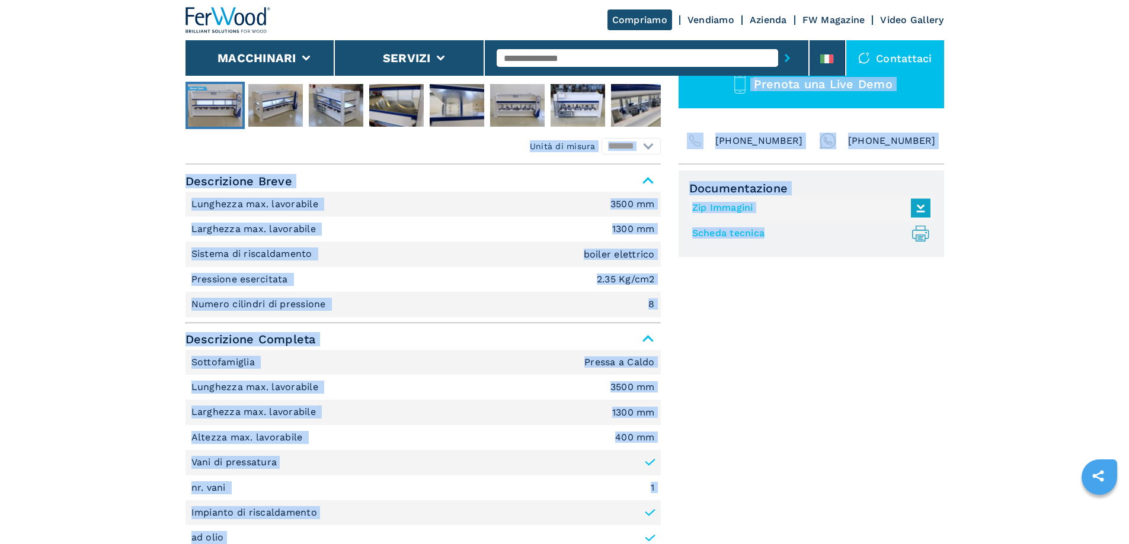
scroll to position [431, 0]
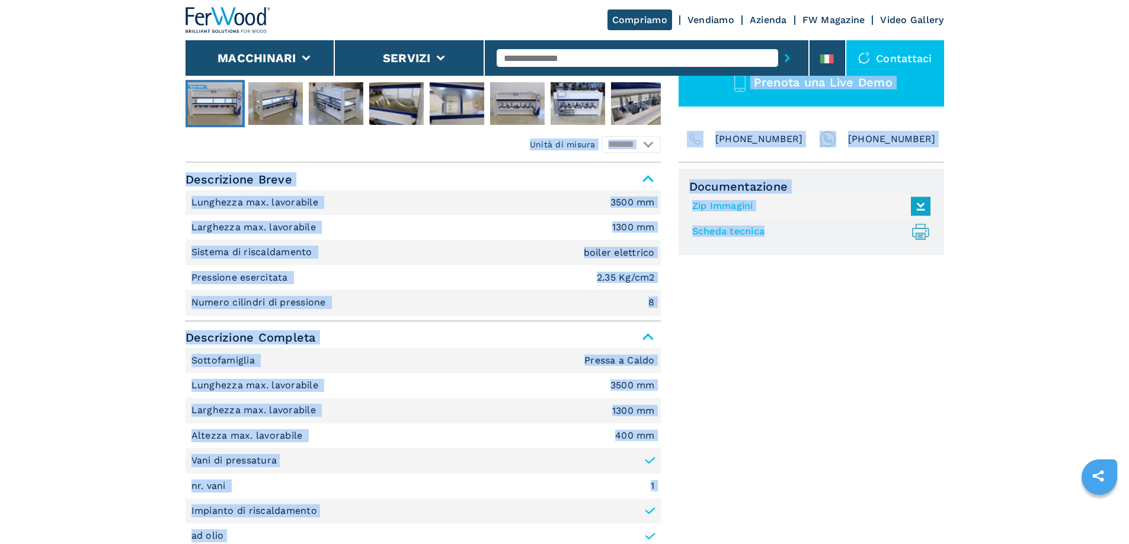
drag, startPoint x: 203, startPoint y: 181, endPoint x: 684, endPoint y: 516, distance: 586.1
click at [684, 516] on div "1 / 13 Unità di misura ******* ********* Codice 007346 Marca OMC Modello PL 120…" at bounding box center [564, 267] width 758 height 1039
copy div "Unità di misura ******* ********* Codice 007346 Marca OMC Modello PL 120 S Disp…"
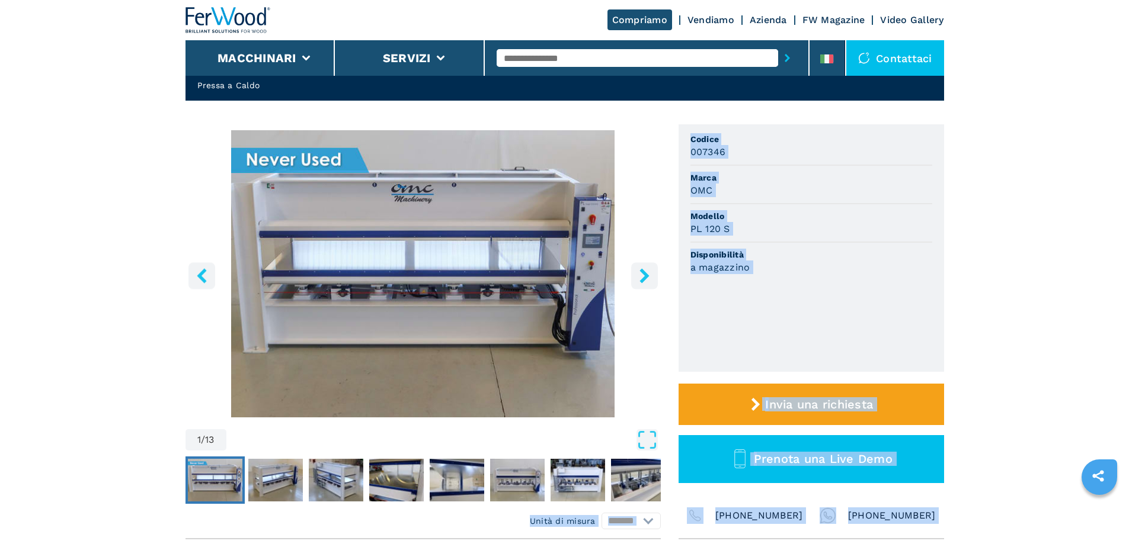
scroll to position [17, 0]
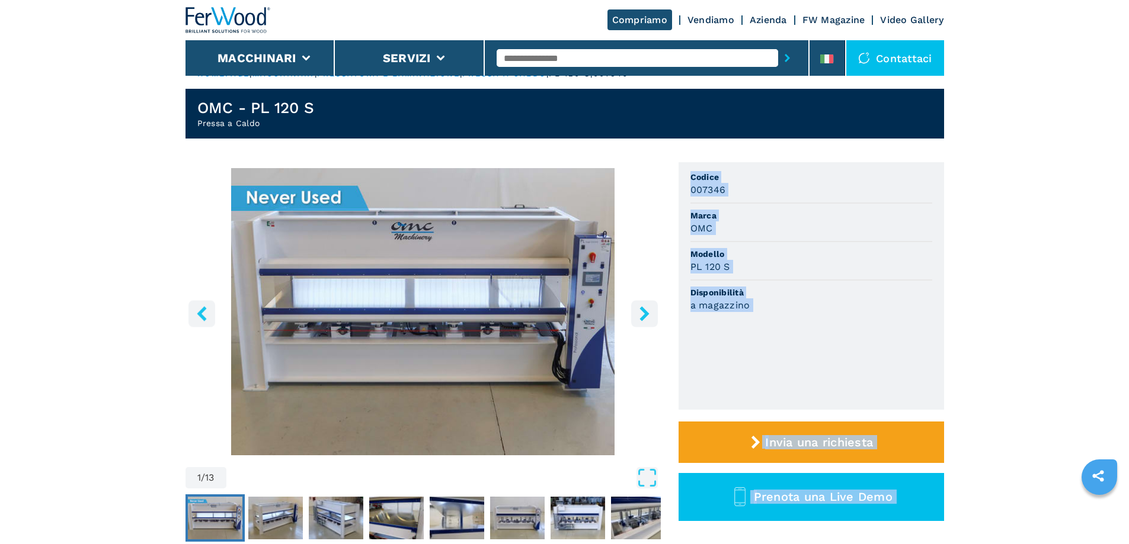
click at [435, 299] on img "Go to Slide 1" at bounding box center [422, 311] width 475 height 287
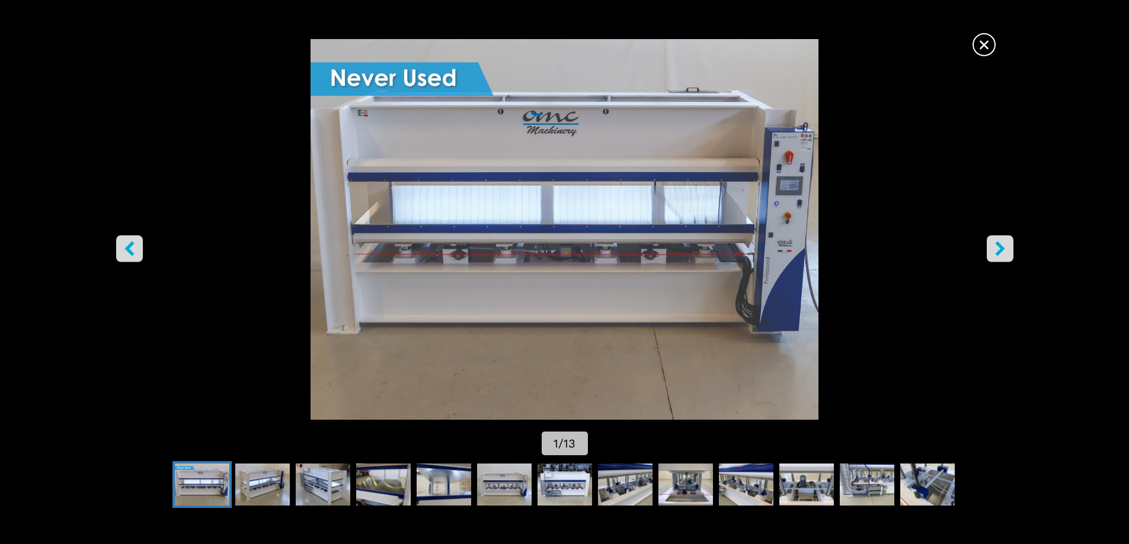
select select "**********"
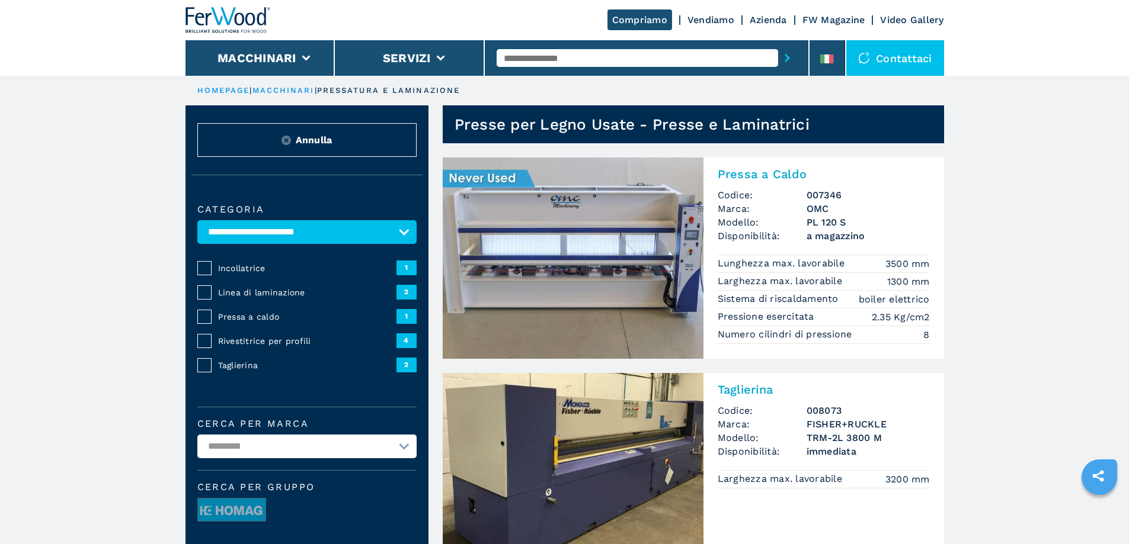
click at [547, 258] on img at bounding box center [573, 258] width 261 height 201
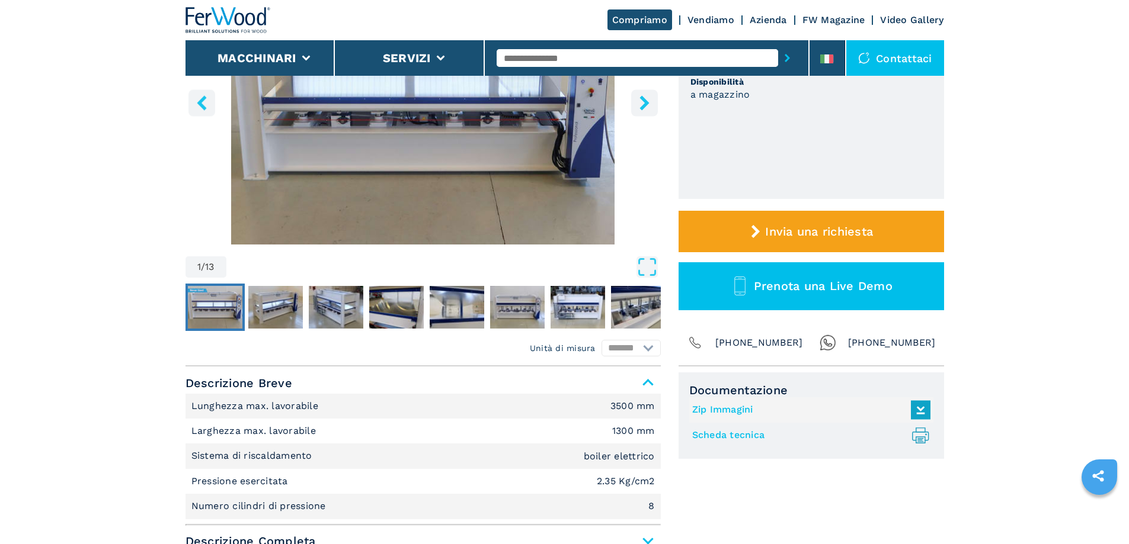
scroll to position [237, 0]
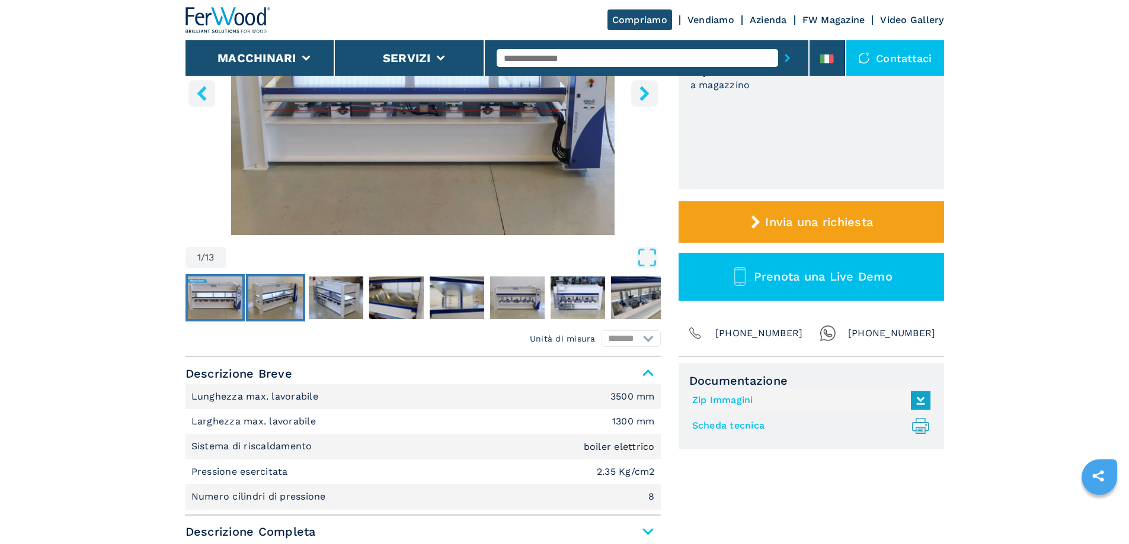
click at [271, 294] on img "Go to Slide 2" at bounding box center [275, 298] width 55 height 43
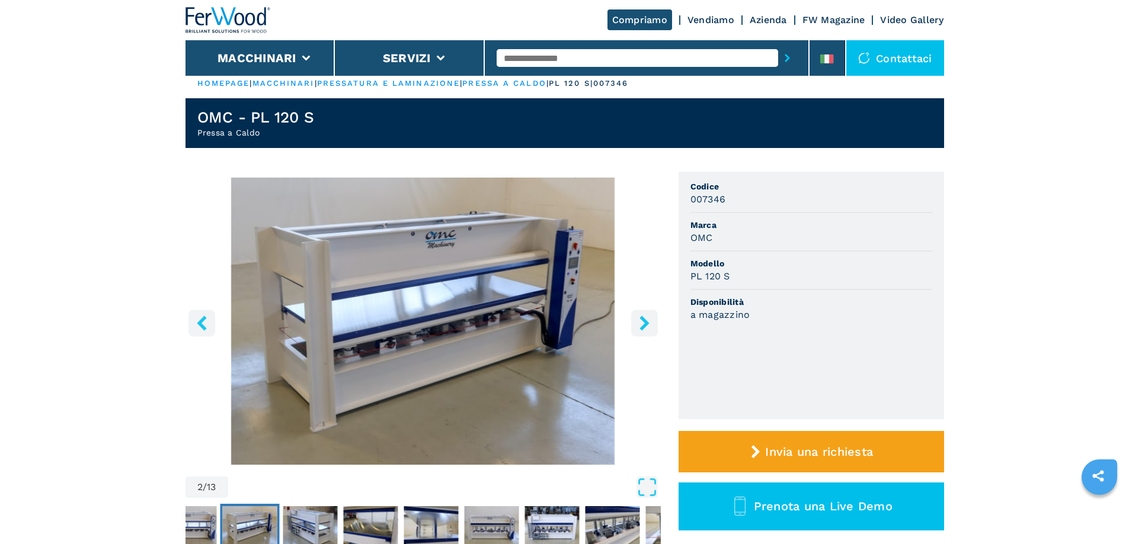
scroll to position [0, 0]
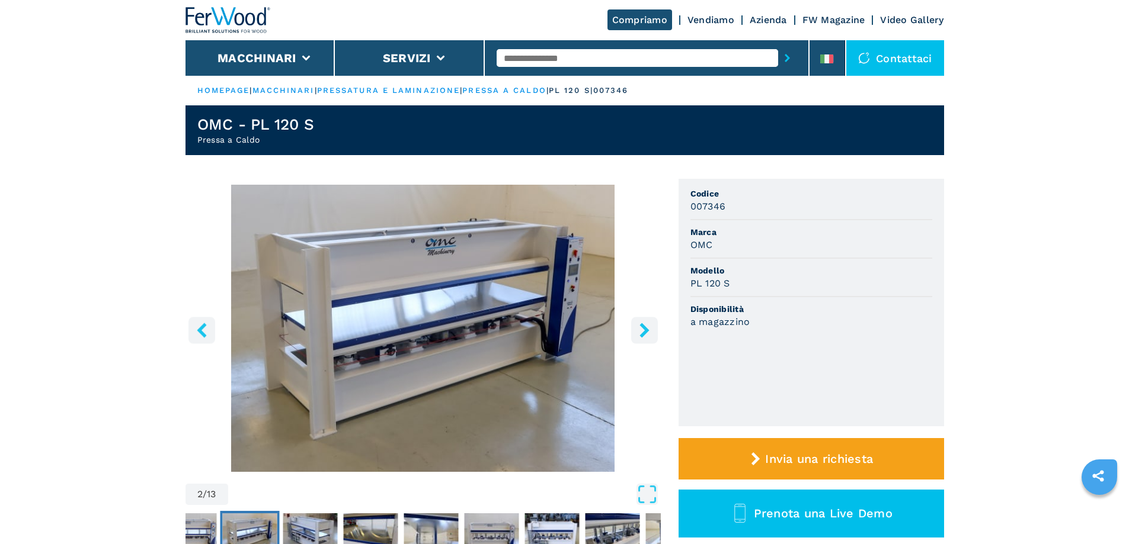
click at [640, 329] on icon "right-button" at bounding box center [644, 330] width 15 height 15
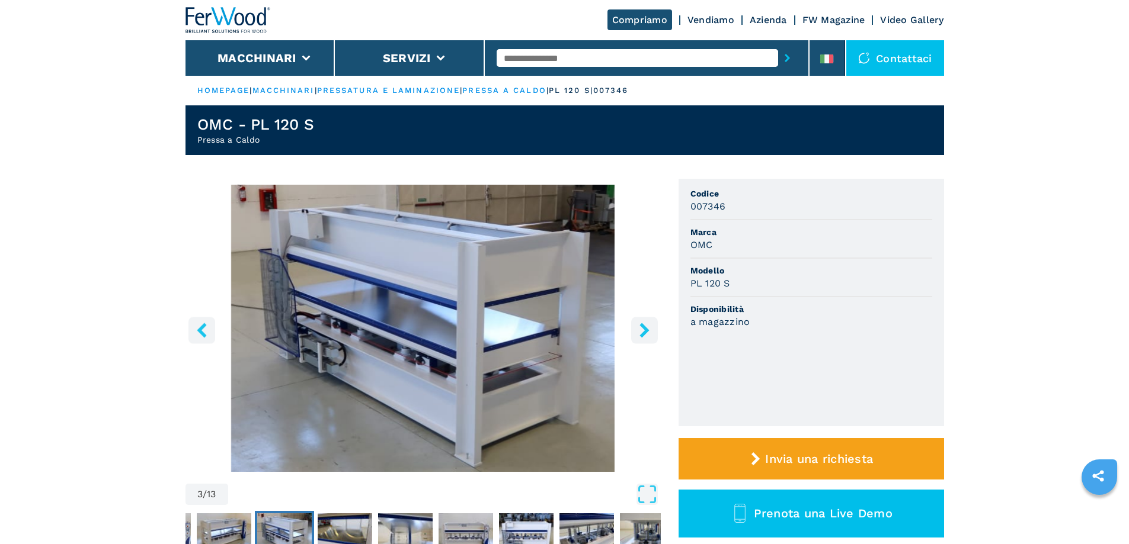
click at [640, 329] on icon "right-button" at bounding box center [644, 330] width 15 height 15
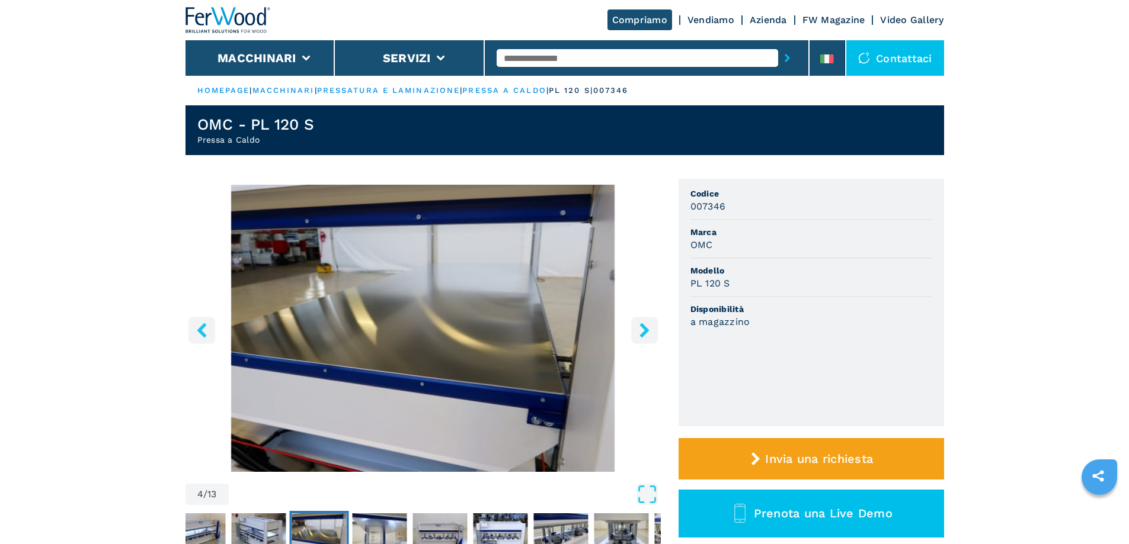
click at [640, 329] on icon "right-button" at bounding box center [644, 330] width 15 height 15
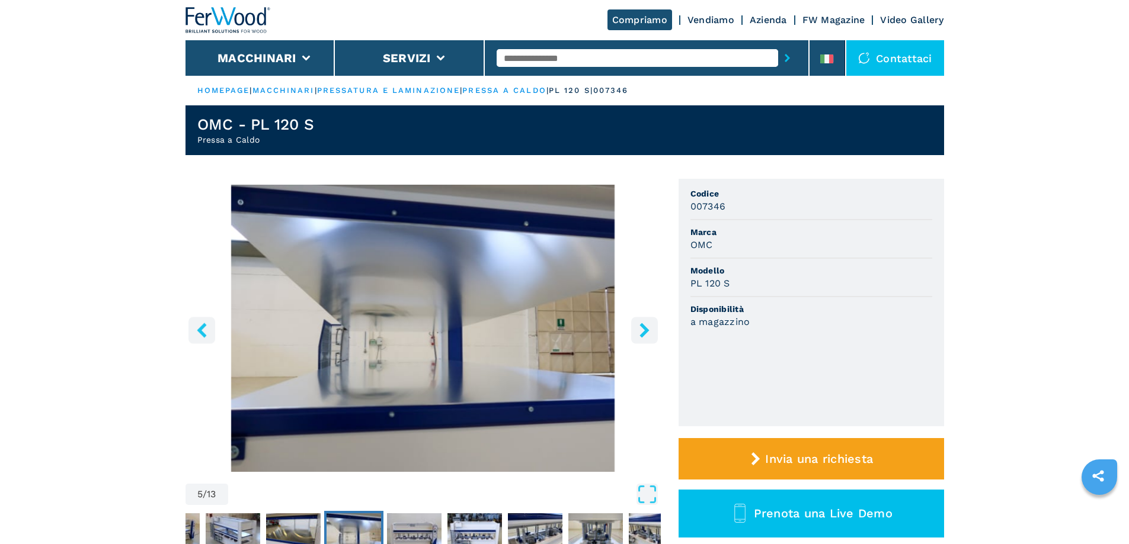
click at [640, 329] on icon "right-button" at bounding box center [644, 330] width 15 height 15
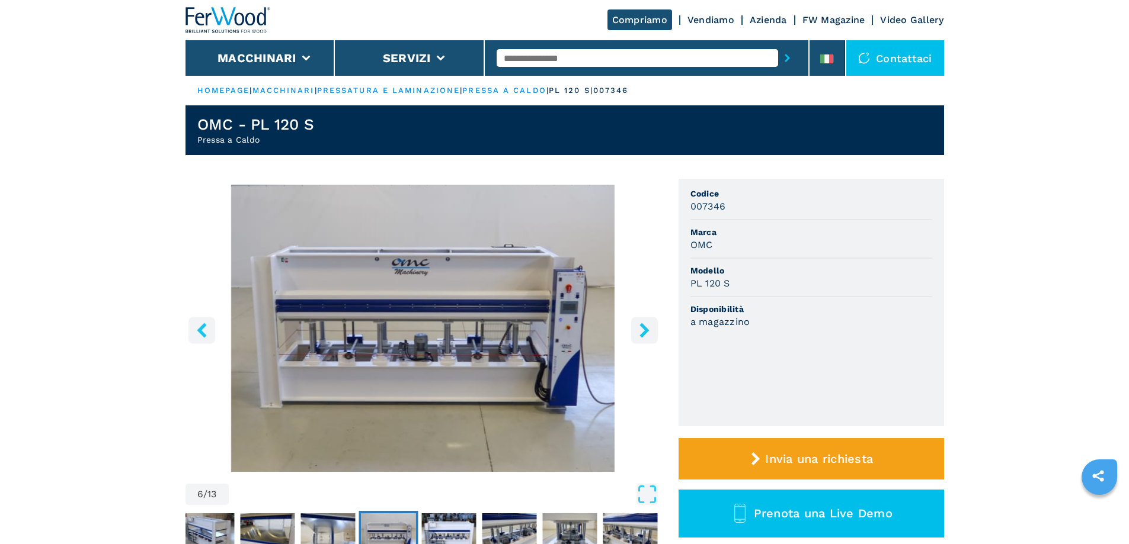
click at [640, 329] on icon "right-button" at bounding box center [644, 330] width 15 height 15
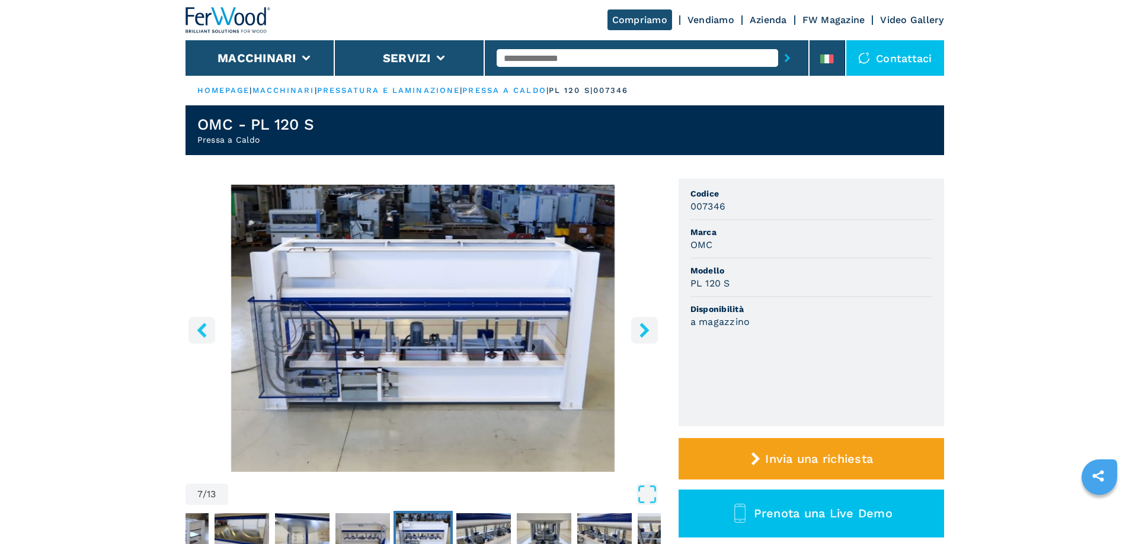
click at [641, 328] on icon "right-button" at bounding box center [644, 330] width 15 height 15
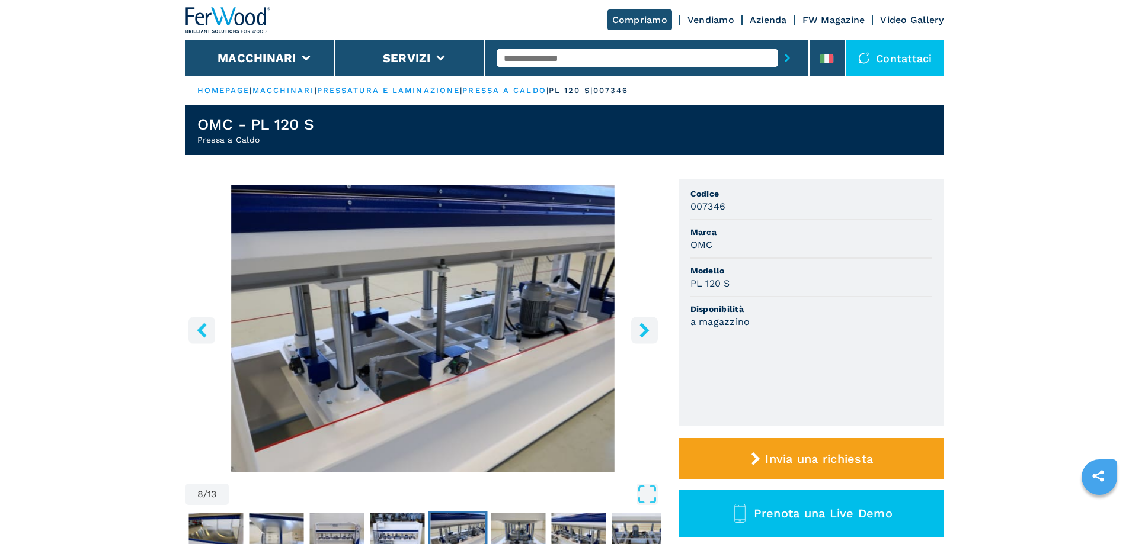
click at [642, 328] on icon "right-button" at bounding box center [643, 330] width 9 height 15
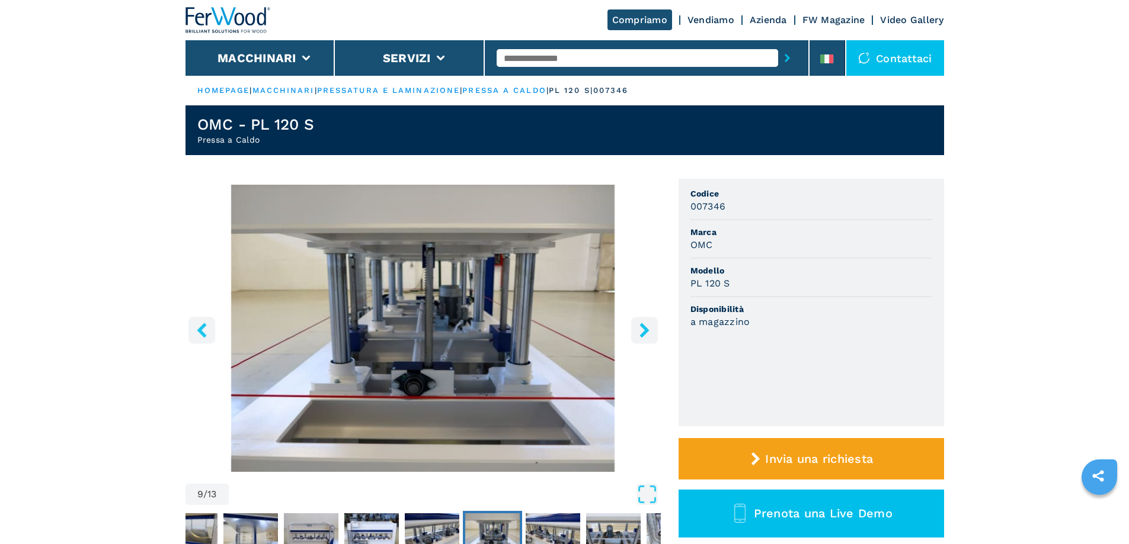
click at [642, 328] on icon "right-button" at bounding box center [643, 330] width 9 height 15
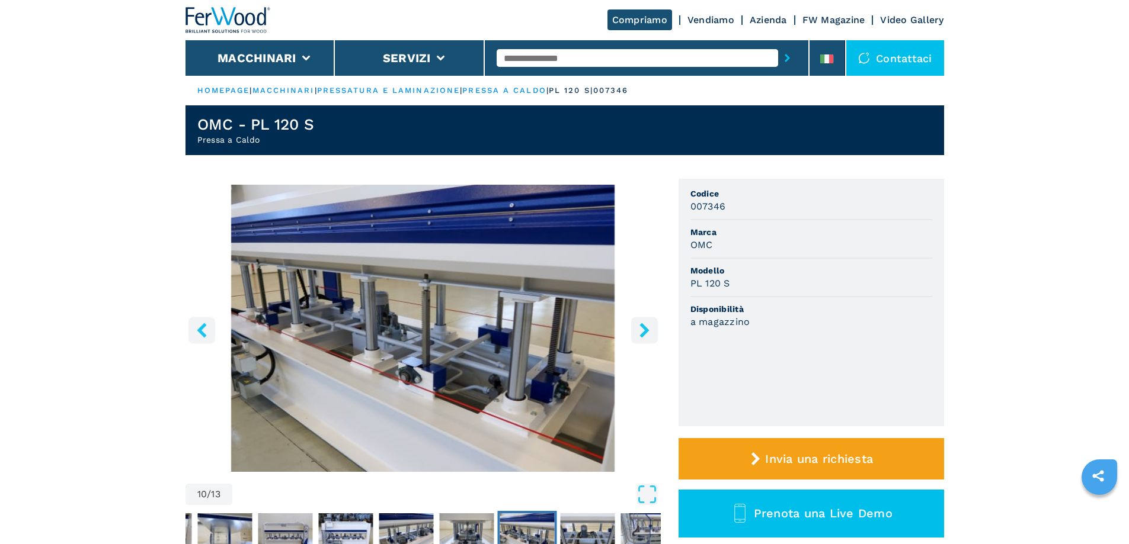
click at [642, 328] on icon "right-button" at bounding box center [643, 330] width 9 height 15
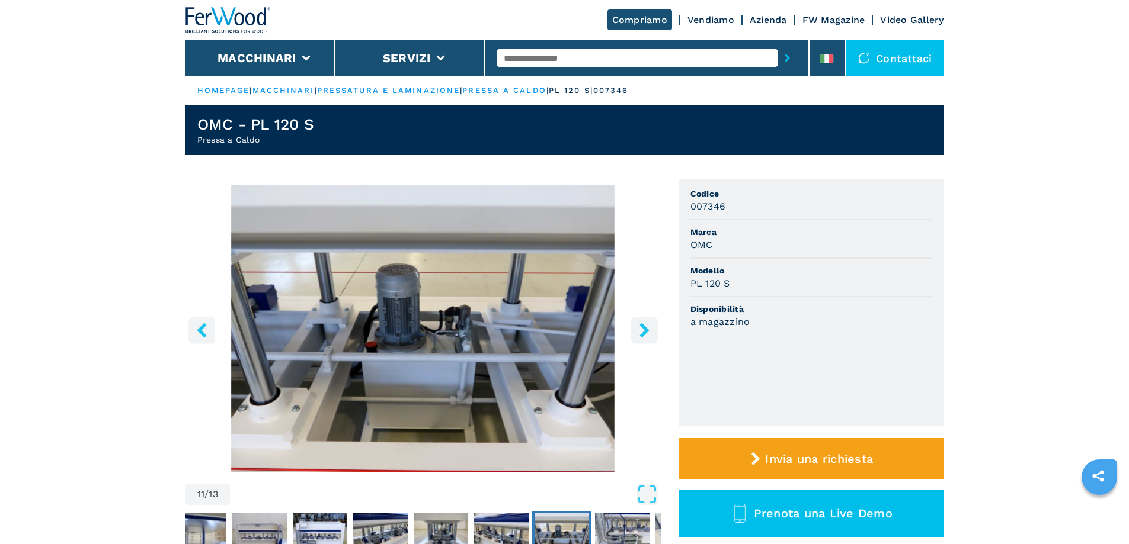
click at [642, 328] on icon "right-button" at bounding box center [643, 330] width 9 height 15
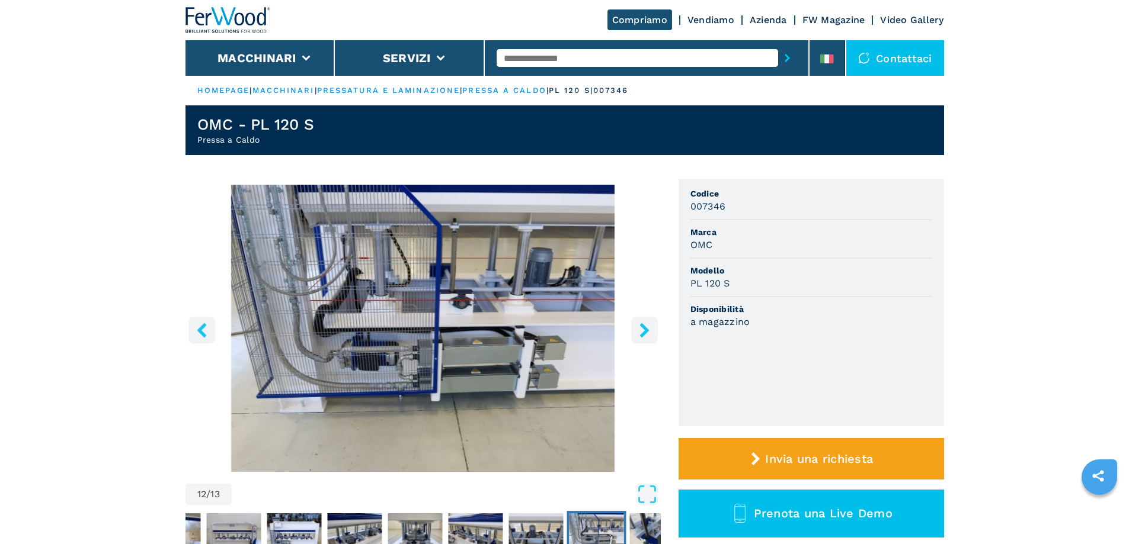
click at [642, 328] on icon "right-button" at bounding box center [643, 330] width 9 height 15
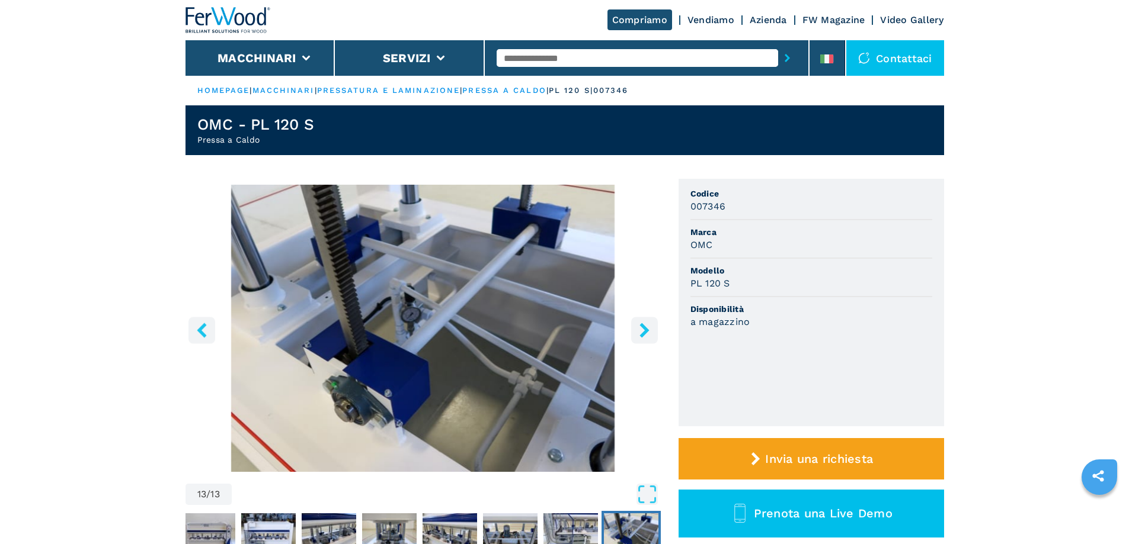
click at [642, 328] on icon "right-button" at bounding box center [643, 330] width 9 height 15
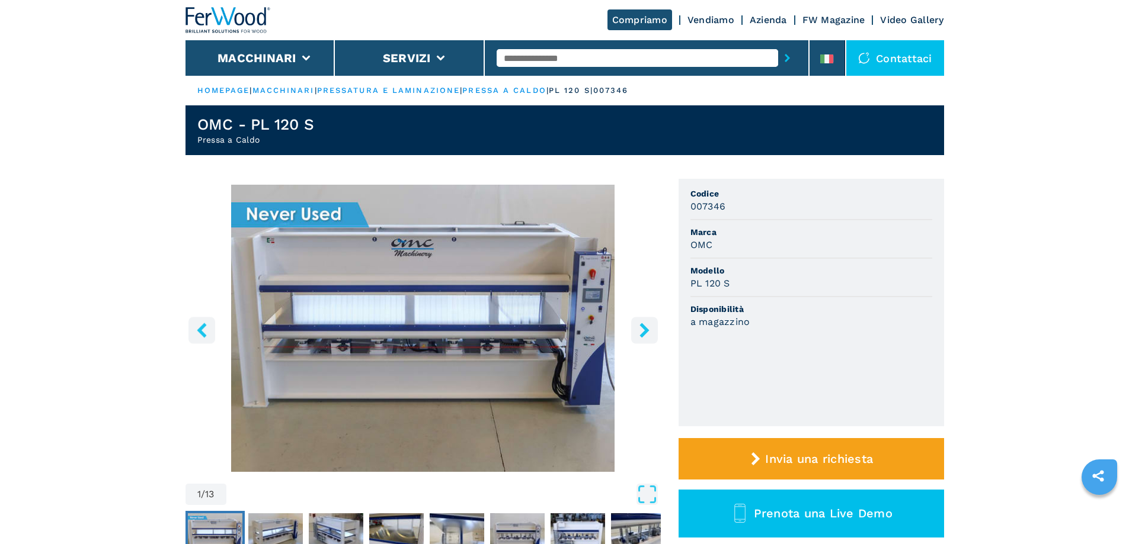
click at [642, 328] on icon "right-button" at bounding box center [643, 330] width 9 height 15
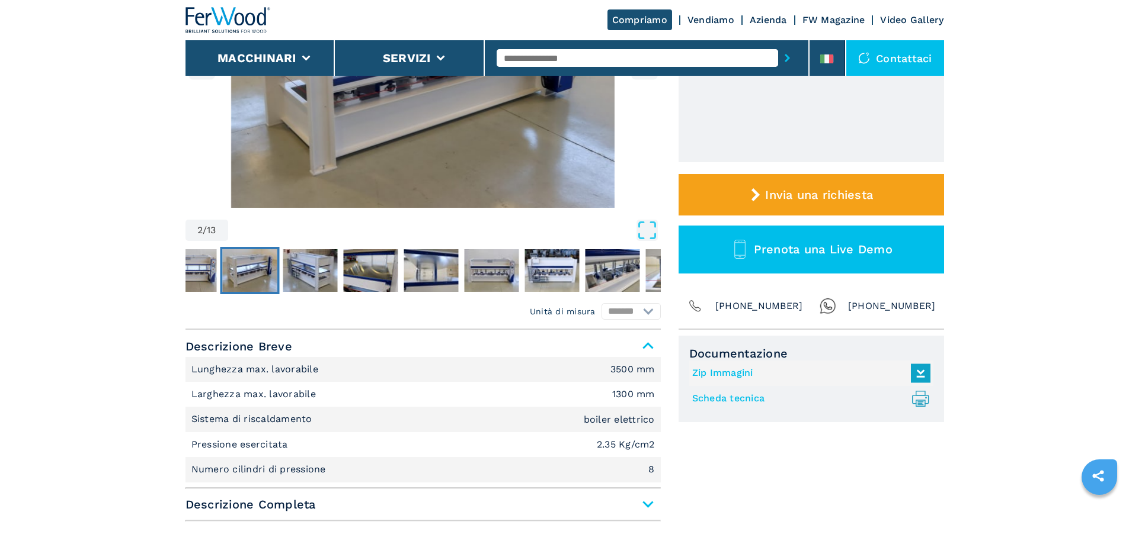
scroll to position [355, 0]
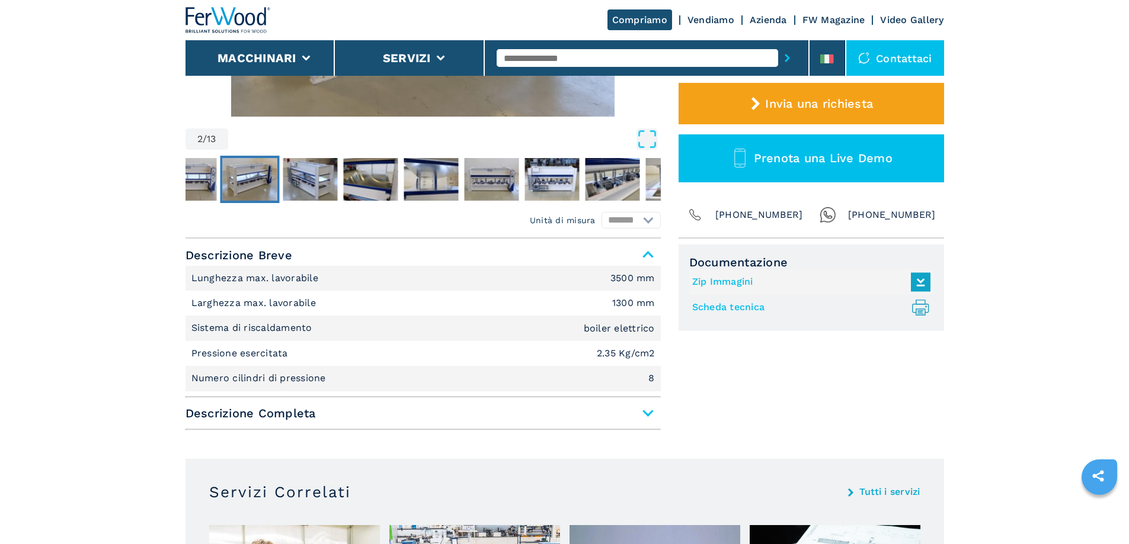
click at [733, 305] on link "Scheda tecnica .prefix__st0{stroke-linecap:round;stroke-linejoin:round}.prefix_…" at bounding box center [808, 308] width 232 height 20
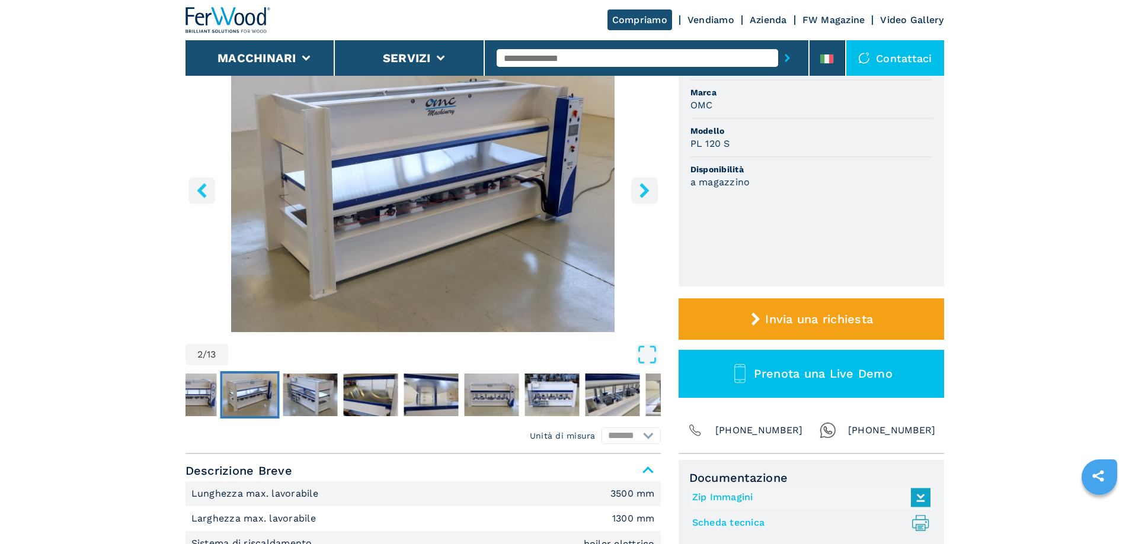
scroll to position [118, 0]
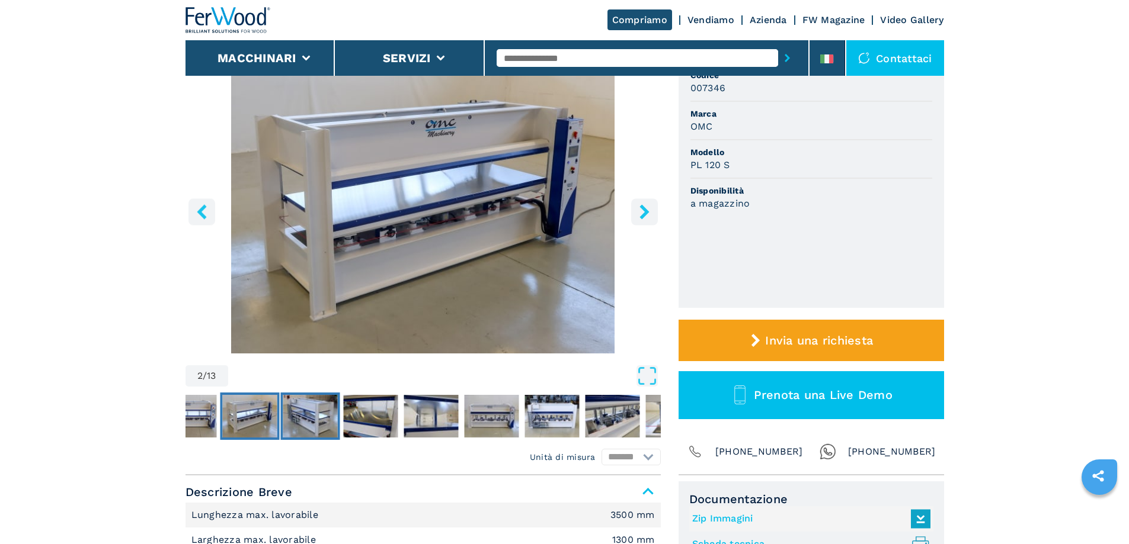
click at [306, 411] on img "Go to Slide 3" at bounding box center [310, 416] width 55 height 43
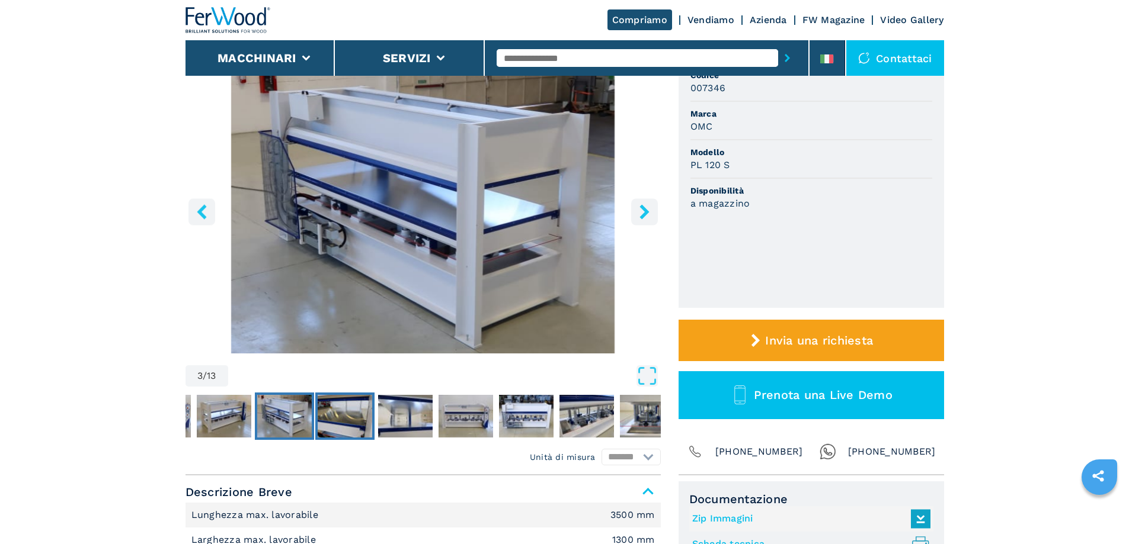
click at [338, 414] on img "Go to Slide 4" at bounding box center [345, 416] width 55 height 43
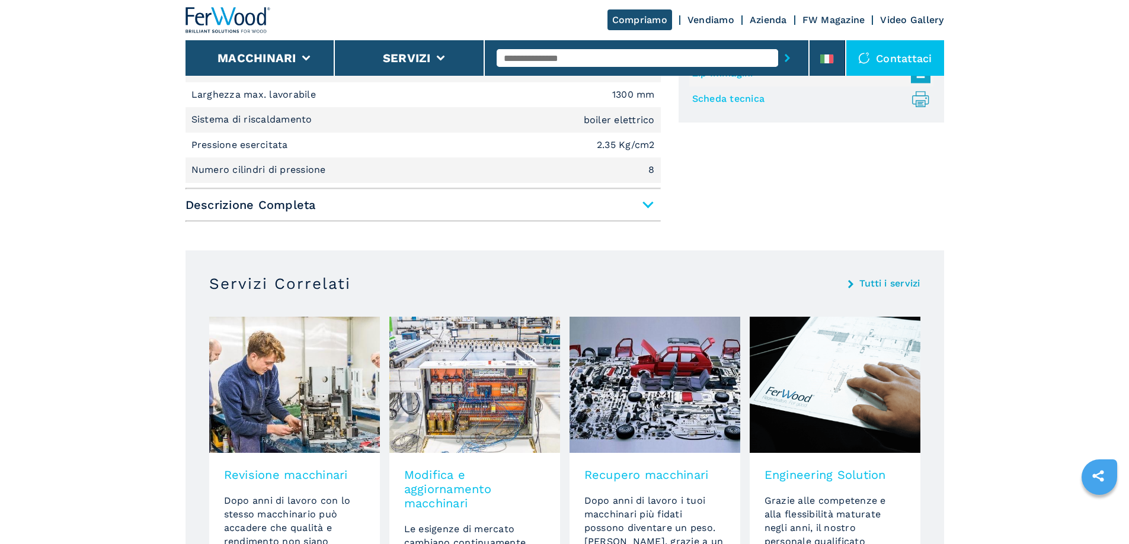
scroll to position [415, 0]
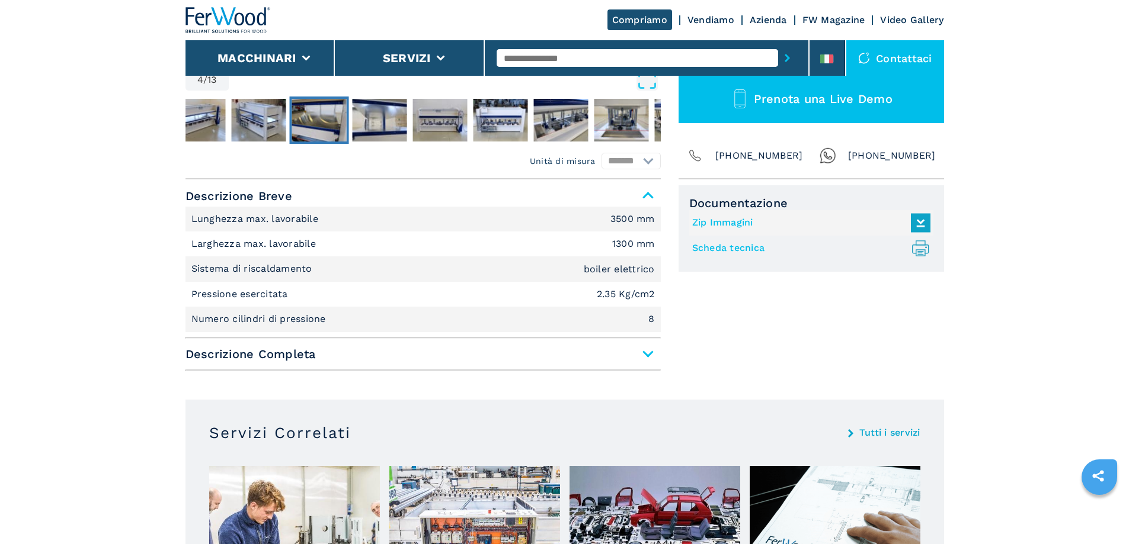
click at [645, 351] on span "Descrizione Completa" at bounding box center [422, 354] width 475 height 21
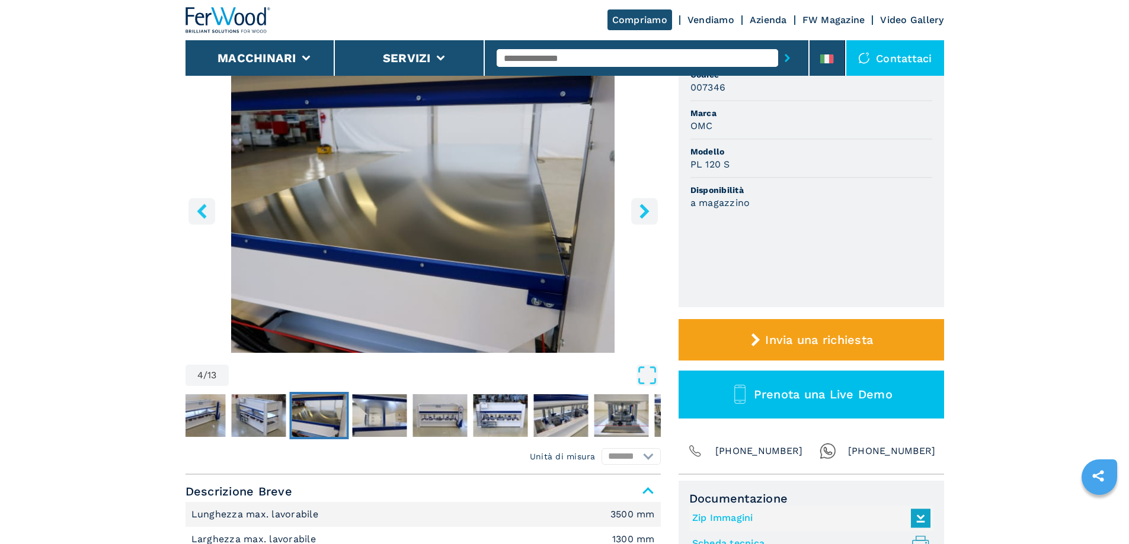
scroll to position [118, 0]
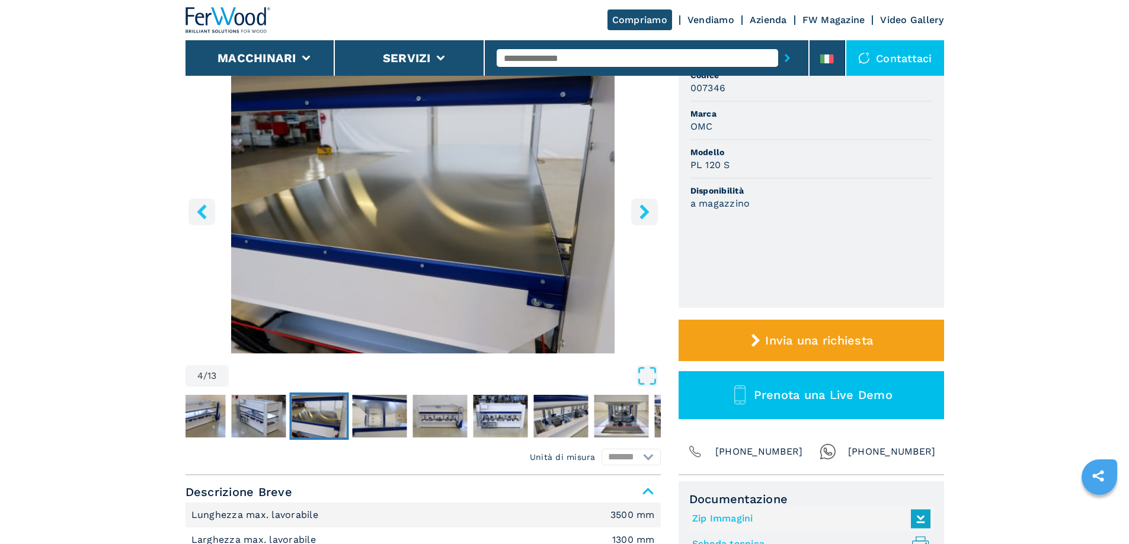
click at [645, 209] on icon "right-button" at bounding box center [643, 211] width 9 height 15
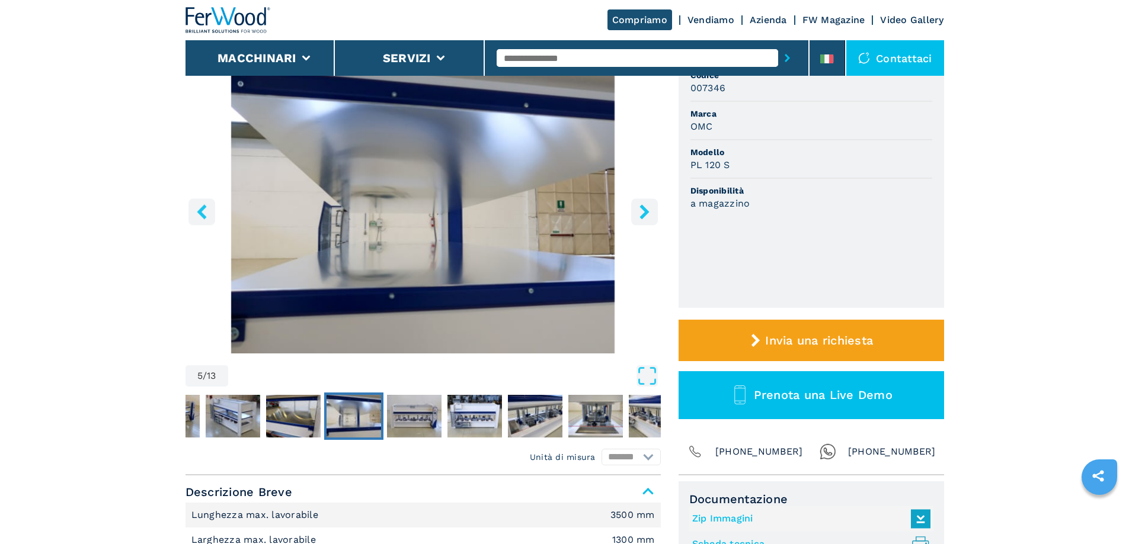
click at [649, 209] on icon "right-button" at bounding box center [644, 211] width 15 height 15
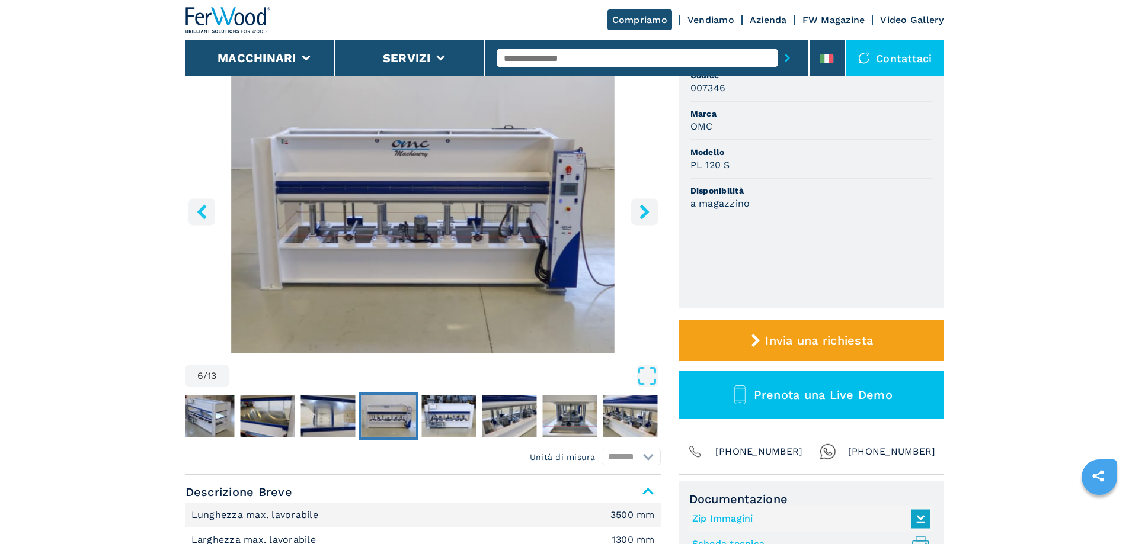
click at [640, 206] on icon "right-button" at bounding box center [643, 211] width 9 height 15
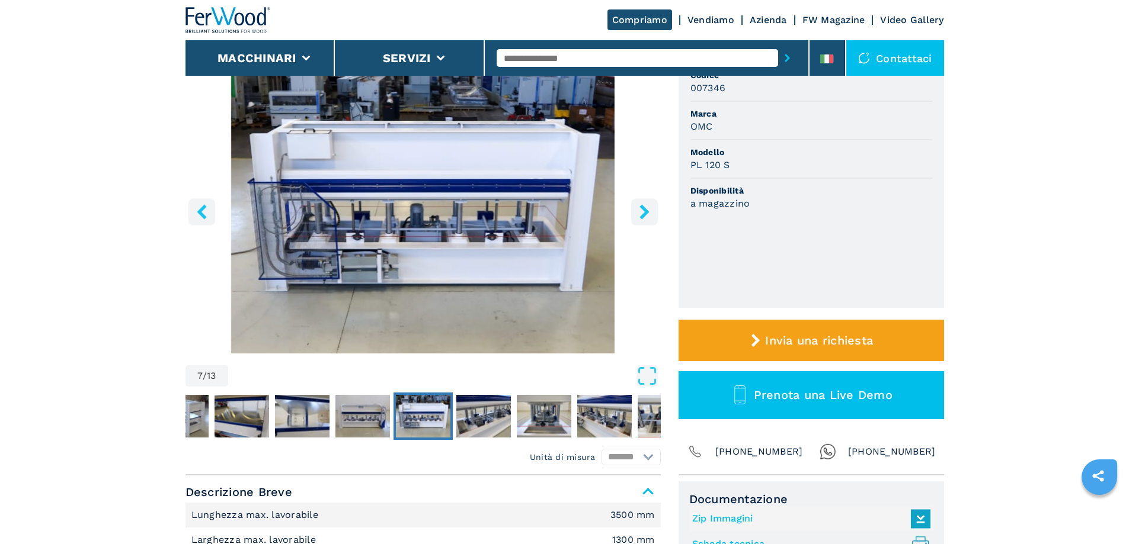
click at [640, 209] on icon "right-button" at bounding box center [644, 211] width 15 height 15
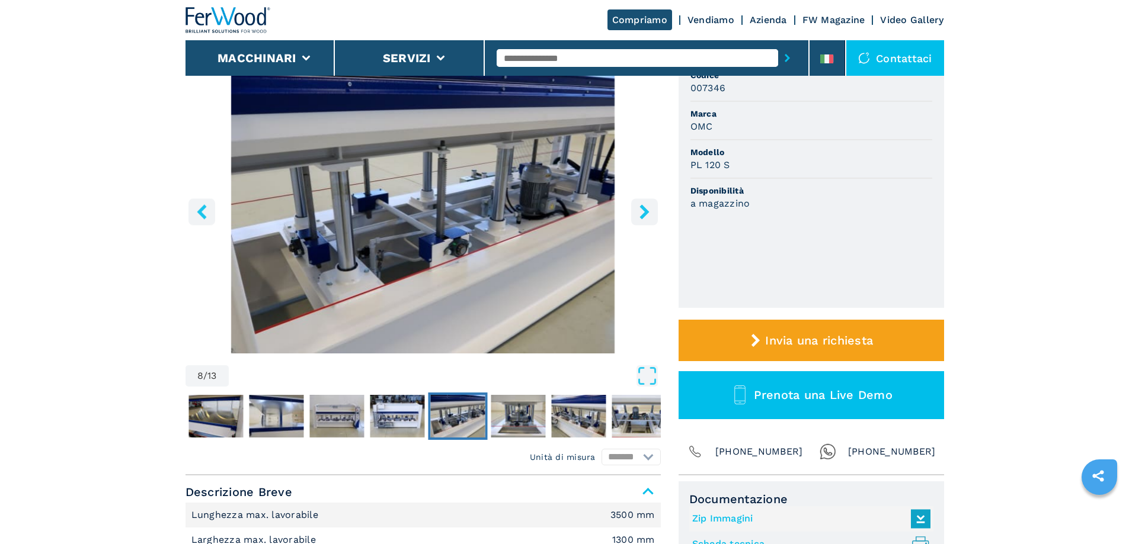
click at [642, 209] on icon "right-button" at bounding box center [643, 211] width 9 height 15
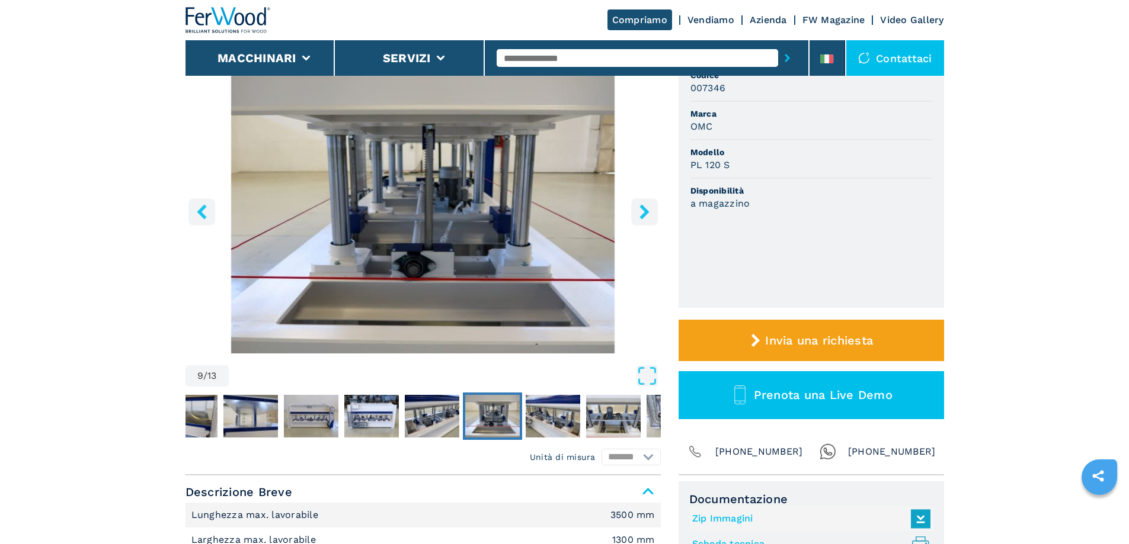
click at [642, 209] on icon "right-button" at bounding box center [643, 211] width 9 height 15
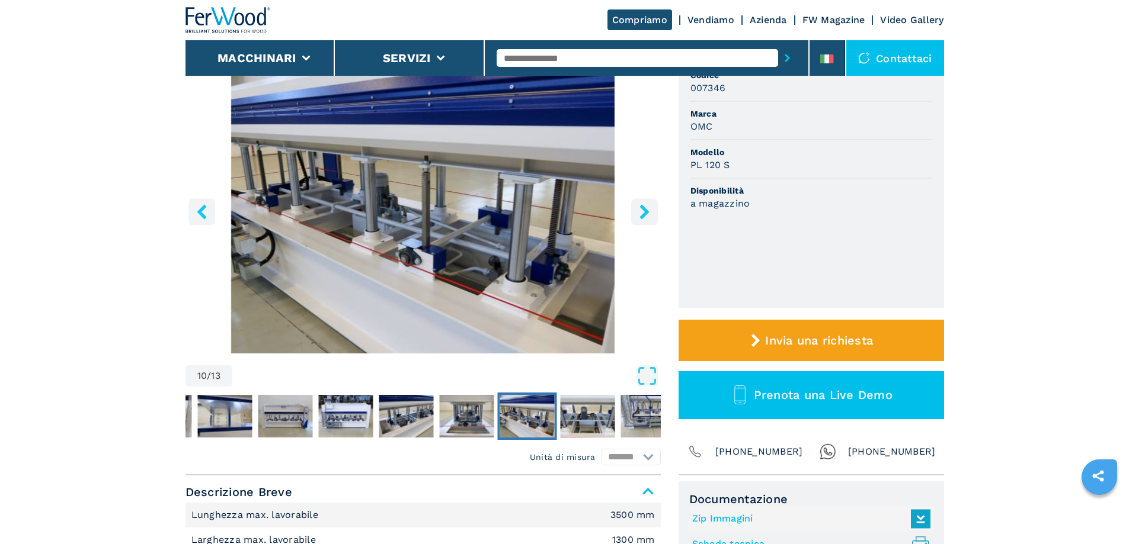
click at [642, 210] on icon "right-button" at bounding box center [644, 211] width 15 height 15
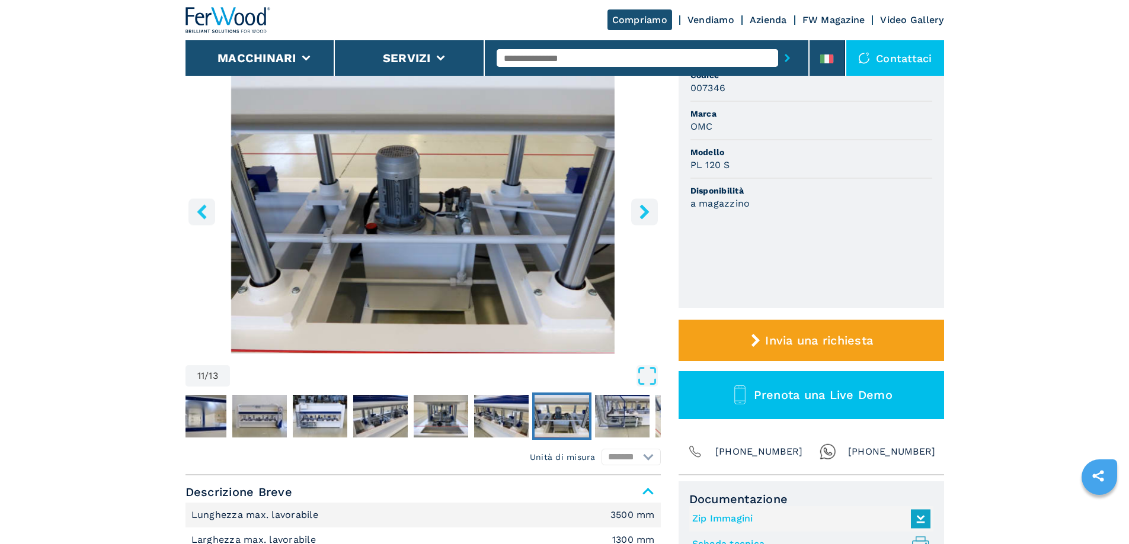
click at [642, 210] on icon "right-button" at bounding box center [644, 211] width 15 height 15
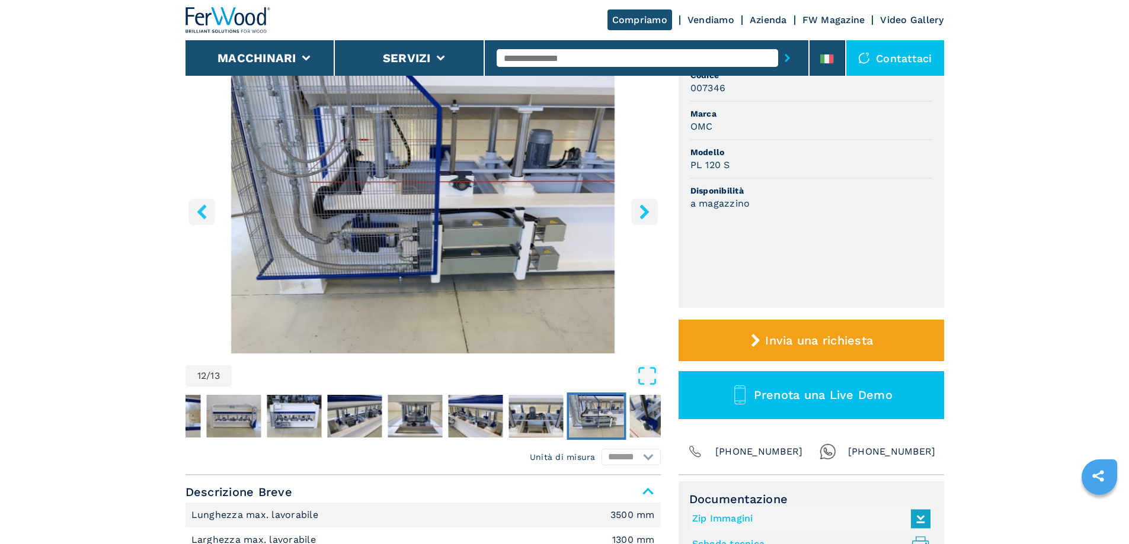
click at [648, 209] on icon "right-button" at bounding box center [644, 211] width 15 height 15
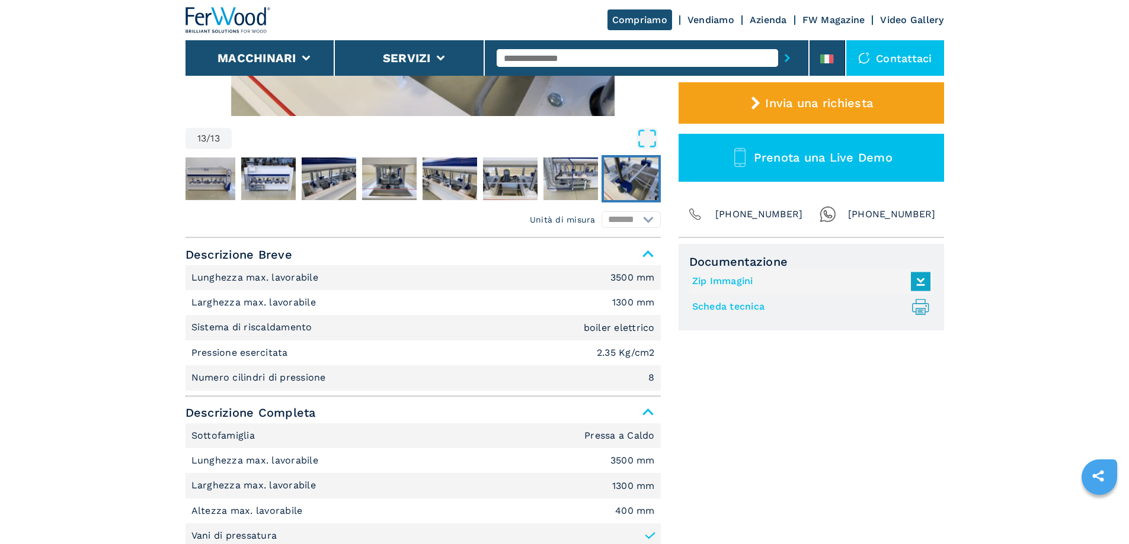
scroll to position [355, 0]
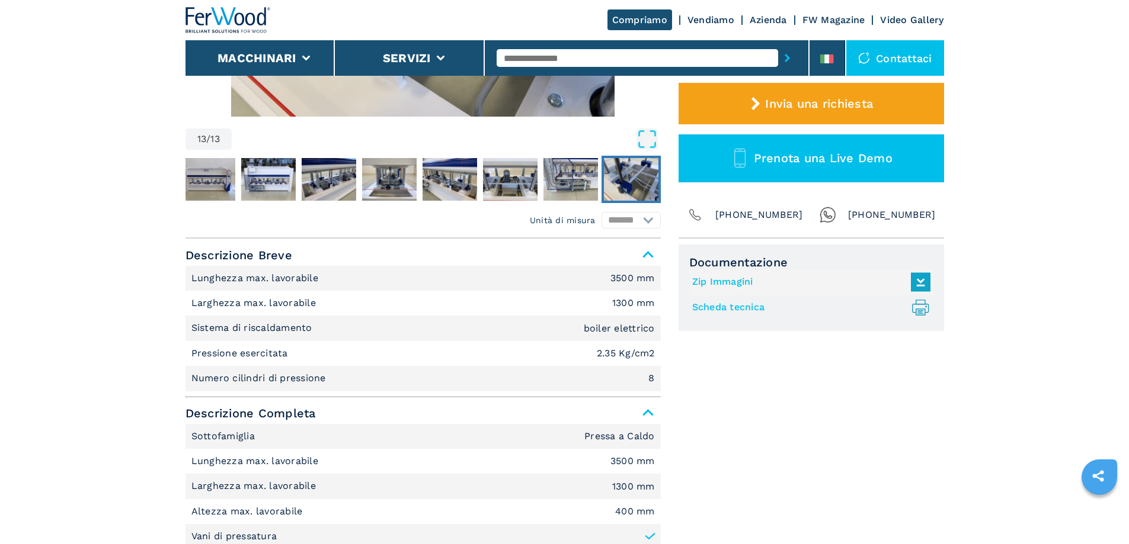
click at [720, 305] on link "Scheda tecnica .prefix__st0{stroke-linecap:round;stroke-linejoin:round}.prefix_…" at bounding box center [808, 308] width 232 height 20
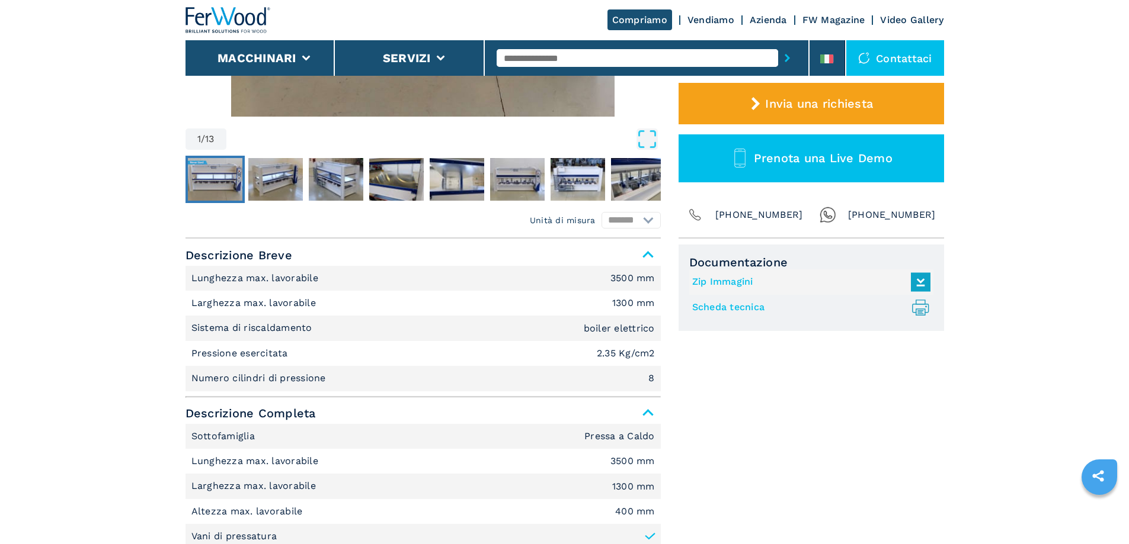
select select "**********"
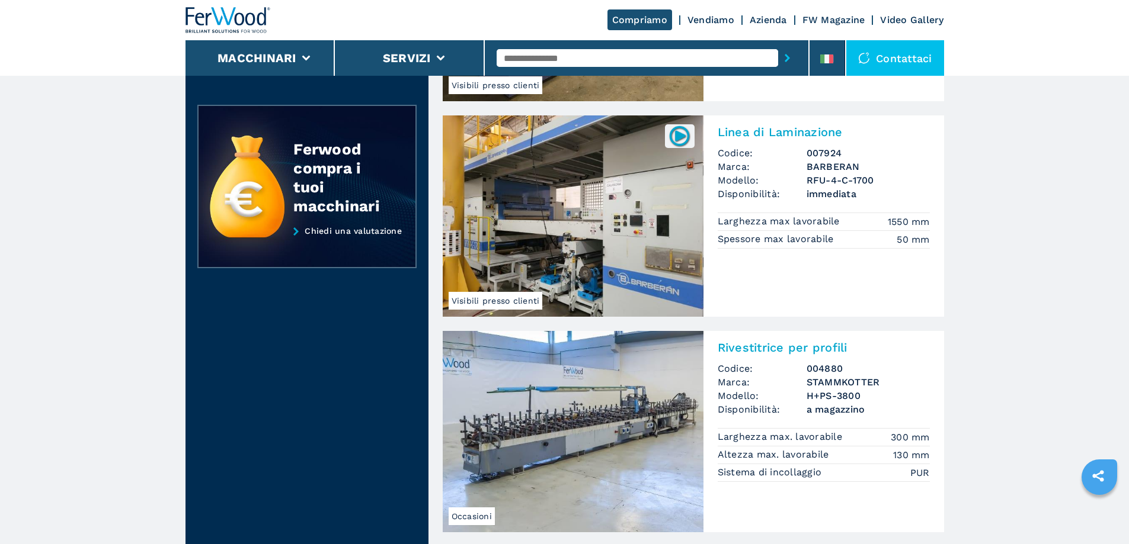
scroll to position [533, 0]
